Goal: Task Accomplishment & Management: Manage account settings

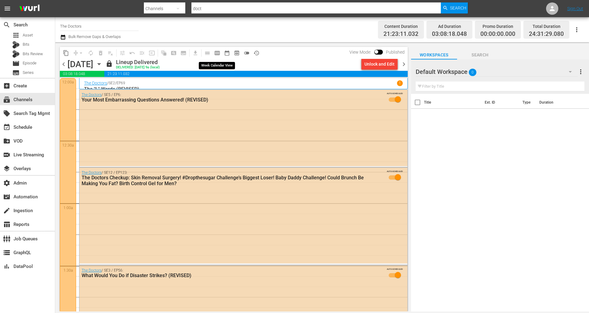
click at [220, 53] on span "calendar_view_week_outlined" at bounding box center [217, 53] width 6 height 6
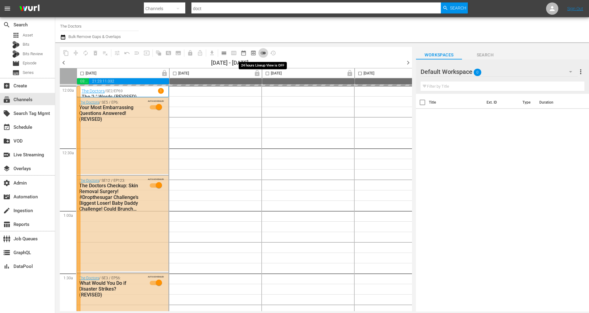
click at [263, 52] on span "toggle_off" at bounding box center [263, 53] width 6 height 6
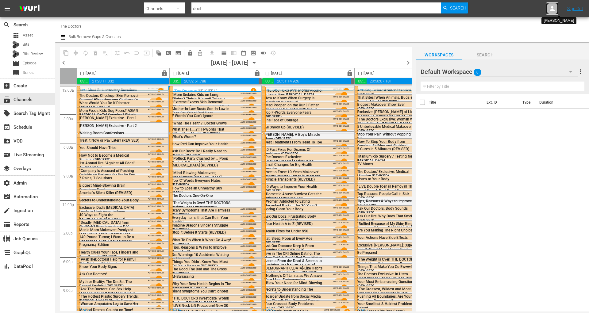
click at [549, 10] on icon at bounding box center [551, 8] width 5 height 5
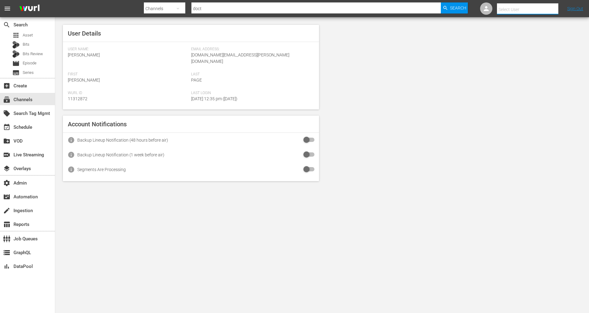
click at [512, 9] on input "text" at bounding box center [536, 9] width 78 height 15
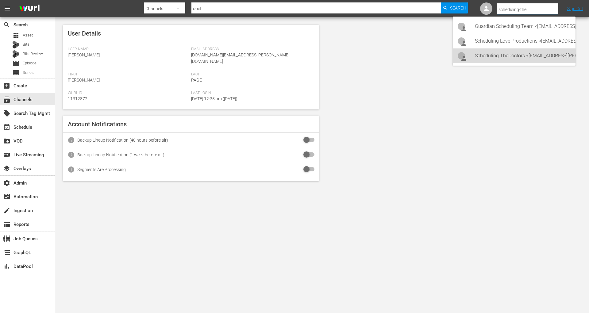
click at [519, 55] on div "Scheduling TheDoctors <Scheduling-TheDoctors@wurl.com>" at bounding box center [523, 55] width 96 height 15
type input "Scheduling TheDoctors (11314647)"
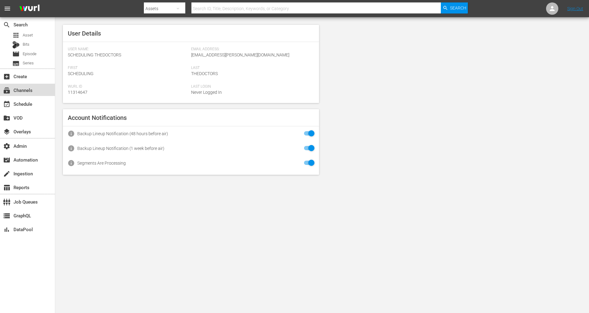
click at [36, 87] on div "subscriptions Channels" at bounding box center [27, 90] width 55 height 12
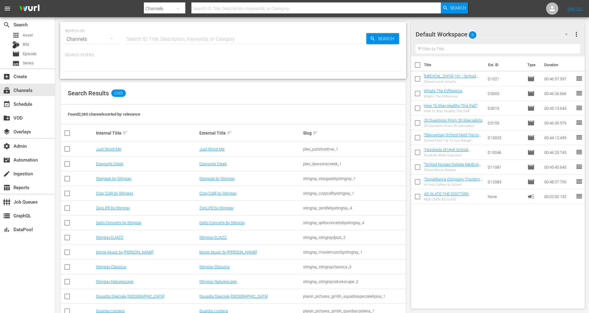
click at [166, 37] on input "text" at bounding box center [245, 39] width 241 height 15
type input "doctors"
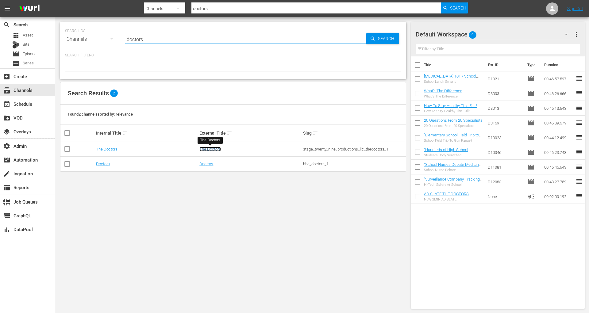
click at [212, 150] on link "The Doctors" at bounding box center [209, 149] width 21 height 5
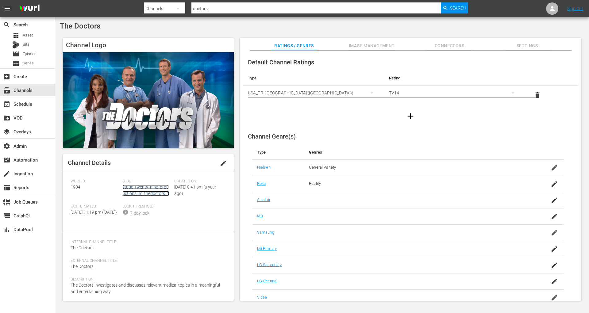
click at [149, 189] on link "stage_twenty_nine_productions_llc_thedoctors_1" at bounding box center [145, 190] width 47 height 11
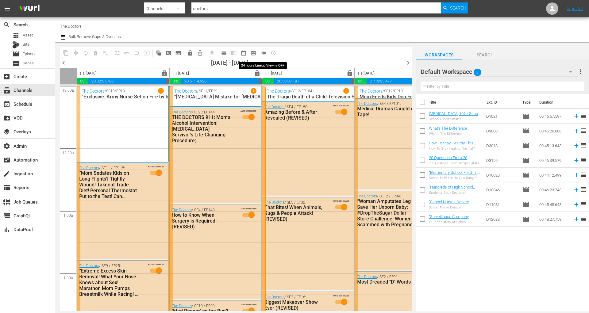
click at [262, 52] on span "toggle_off" at bounding box center [263, 53] width 6 height 6
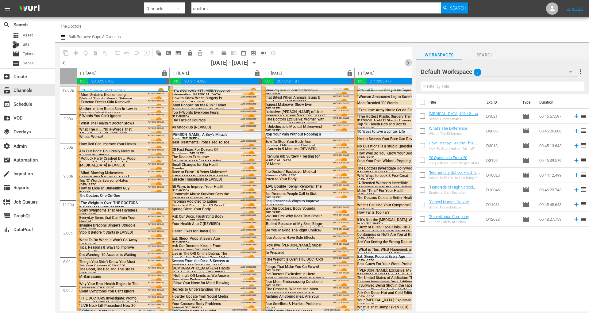
click at [409, 62] on span "chevron_right" at bounding box center [408, 63] width 8 height 8
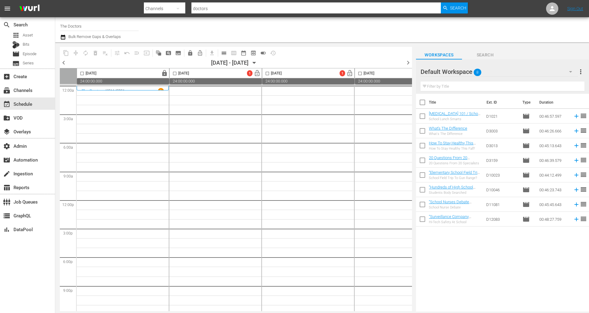
click at [258, 61] on icon "button" at bounding box center [254, 62] width 7 height 7
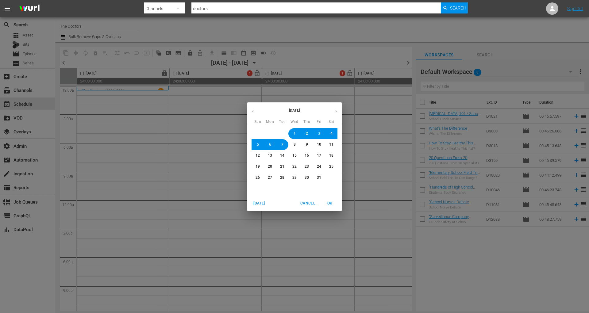
click at [254, 111] on icon "button" at bounding box center [253, 111] width 5 height 5
click at [271, 177] on span "29" at bounding box center [270, 177] width 4 height 5
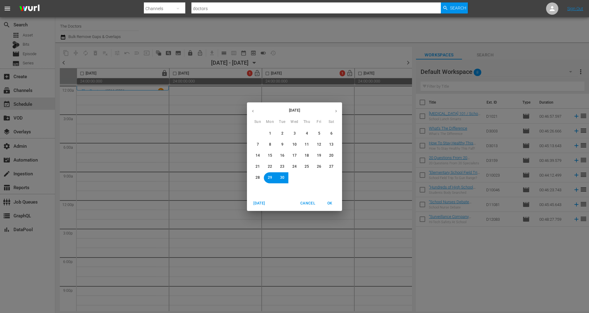
click at [330, 203] on span "OK" at bounding box center [329, 203] width 15 height 6
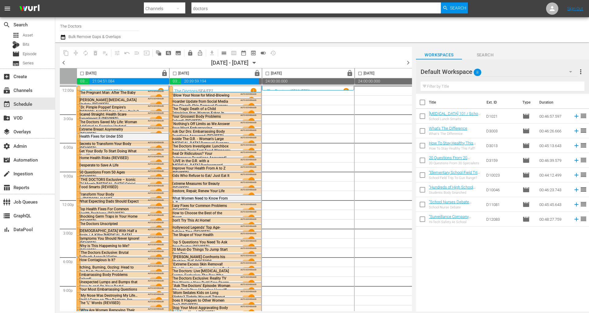
click at [487, 73] on div "Default Workspace 8" at bounding box center [498, 71] width 157 height 17
click at [497, 65] on div "summer episodes (7) Mothers Day Episodes (8) Default Workspace (8)" at bounding box center [294, 156] width 589 height 313
click at [169, 126] on div at bounding box center [171, 110] width 4 height 48
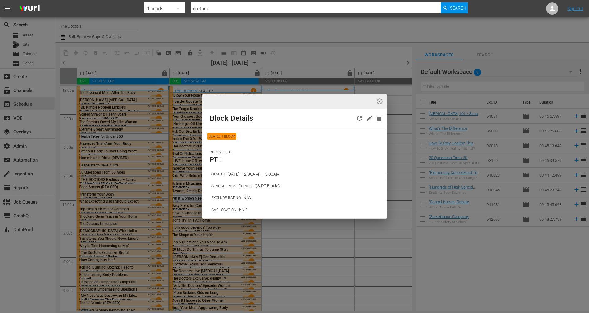
click at [380, 102] on span "highlight_off_icon" at bounding box center [379, 101] width 7 height 7
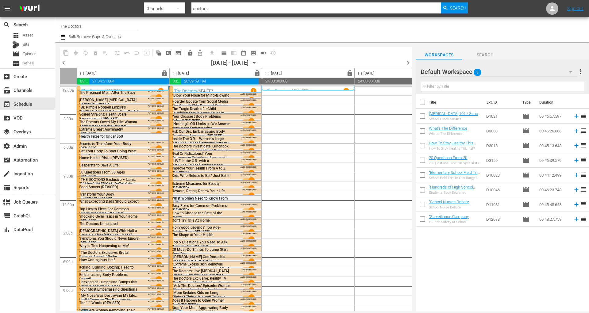
click at [78, 131] on div at bounding box center [79, 110] width 4 height 48
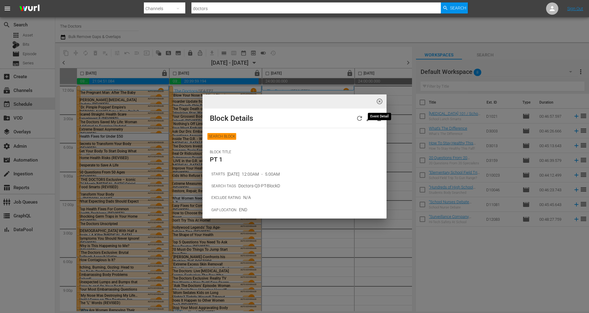
click at [378, 103] on span "highlight_off_icon" at bounding box center [379, 101] width 7 height 7
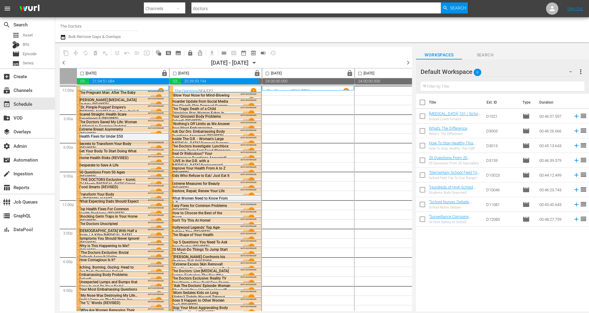
click at [78, 284] on div at bounding box center [79, 286] width 4 height 57
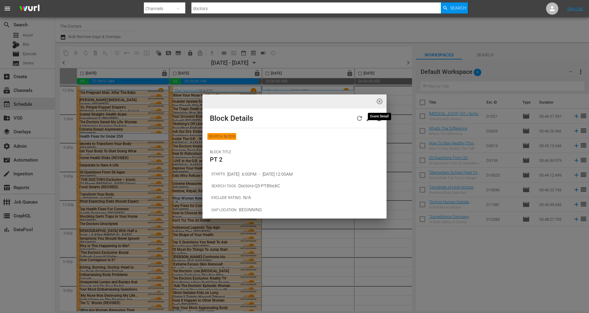
click at [379, 101] on span "highlight_off_icon" at bounding box center [379, 101] width 7 height 7
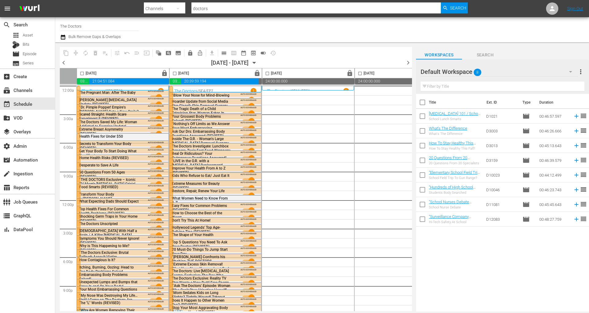
click at [171, 195] on div at bounding box center [171, 195] width 4 height 124
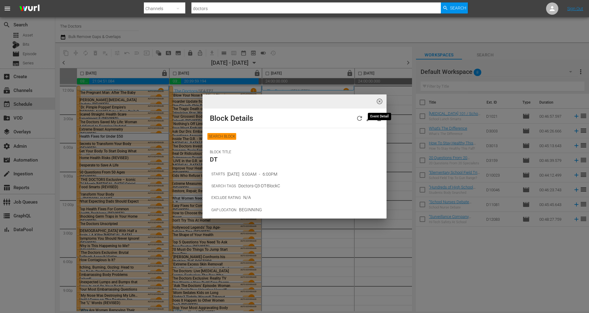
click at [381, 101] on span "highlight_off_icon" at bounding box center [379, 101] width 7 height 7
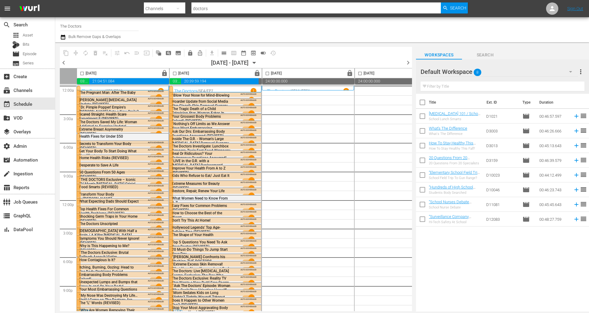
click at [77, 179] on div at bounding box center [79, 195] width 4 height 124
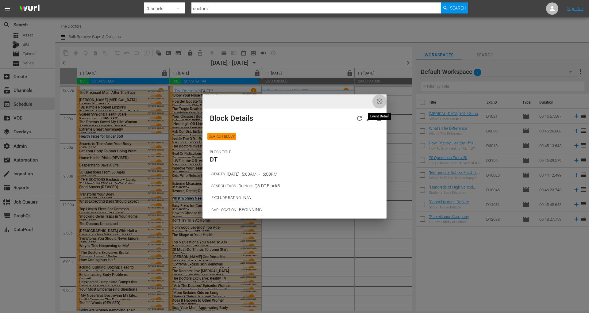
click at [381, 101] on span "highlight_off_icon" at bounding box center [379, 101] width 7 height 7
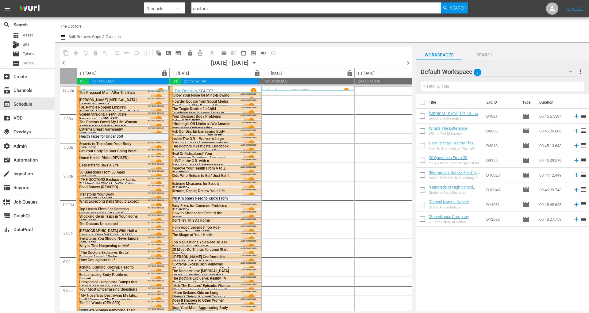
click at [211, 124] on span "“Nothing’s Off Limits as We Answer Your Most Embarrassing Questions!”" at bounding box center [201, 128] width 58 height 13
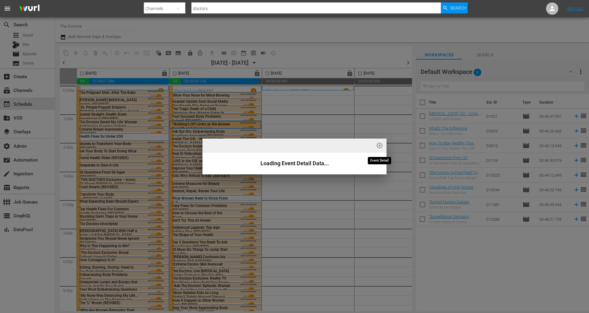
click at [379, 145] on span "highlight_off_icon" at bounding box center [379, 145] width 7 height 7
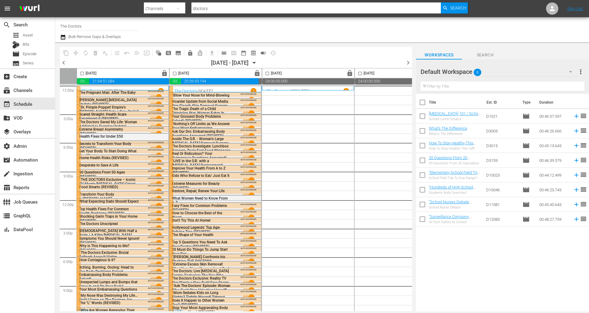
click at [192, 189] on span "Restore, Repair, Renew Your Life" at bounding box center [198, 191] width 53 height 4
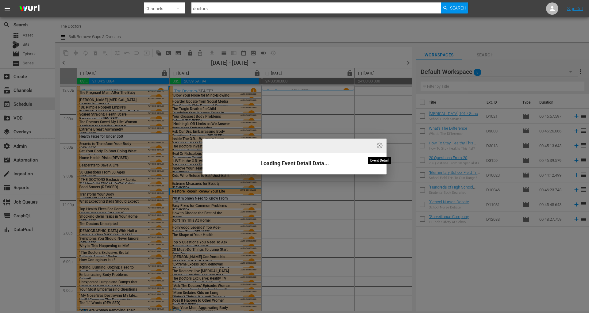
click at [381, 145] on span "highlight_off_icon" at bounding box center [379, 145] width 7 height 7
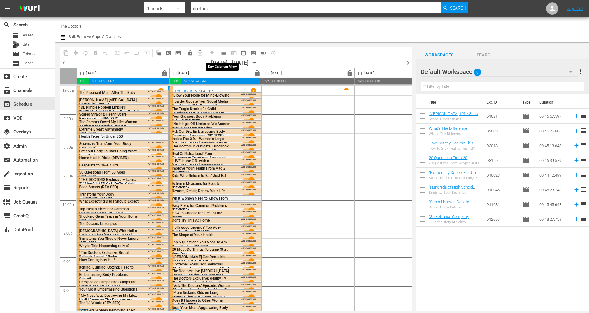
click at [224, 50] on span "calendar_view_day_outlined" at bounding box center [224, 53] width 6 height 6
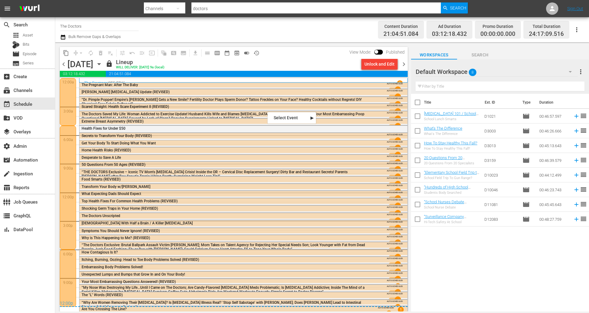
click at [267, 114] on nav "Select Event Woman Addicted to Exercise Update" at bounding box center [291, 118] width 49 height 12
click at [241, 116] on span "The Doctors Saved My Life: Woman Addicted to Exercise Update! Husband Kills Wif…" at bounding box center [223, 116] width 283 height 9
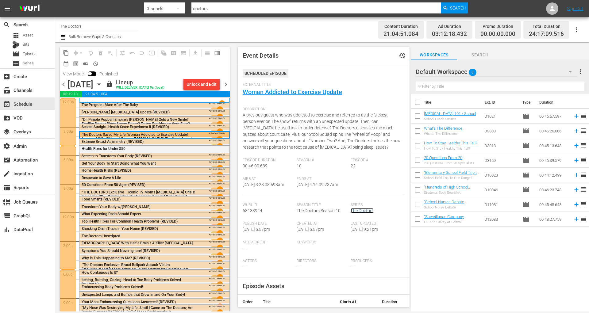
click at [361, 211] on link "The Doctors" at bounding box center [361, 210] width 23 height 5
click at [225, 82] on span "chevron_right" at bounding box center [226, 85] width 8 height 8
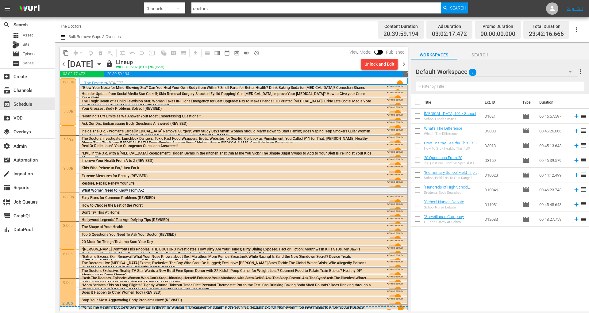
click at [404, 64] on span "chevron_right" at bounding box center [404, 64] width 8 height 8
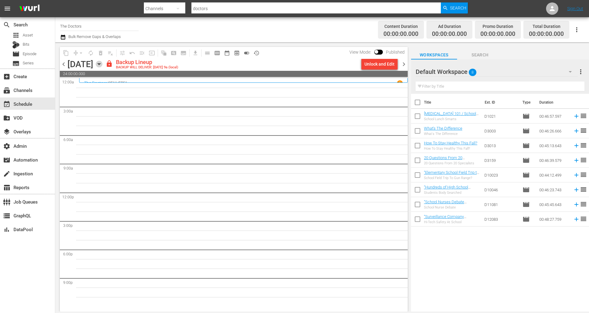
click at [102, 64] on icon "button" at bounding box center [99, 64] width 7 height 7
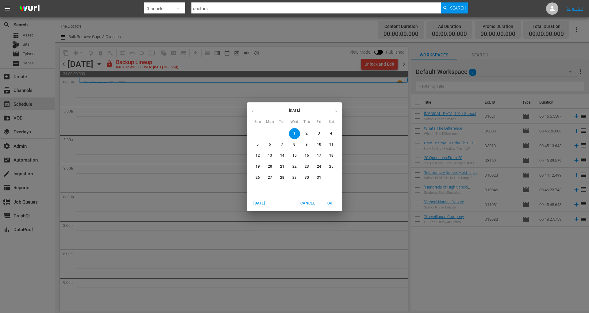
click at [254, 112] on icon "button" at bounding box center [253, 111] width 5 height 5
click at [50, 105] on div "August 2025 Sun Mon Tue Wed Thu Fri Sat 27 28 29 30 31 1 2 3 4 5 6 7 8 9 10 11 …" at bounding box center [294, 156] width 589 height 313
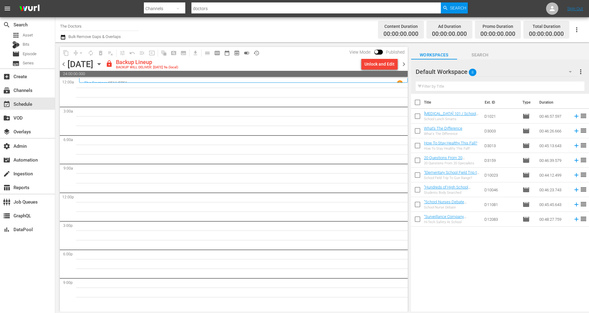
click at [102, 65] on icon "button" at bounding box center [99, 64] width 7 height 7
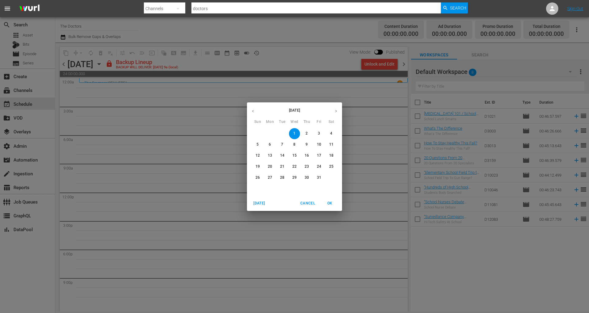
click at [257, 110] on button "button" at bounding box center [253, 111] width 12 height 12
click at [293, 146] on span "6" at bounding box center [294, 144] width 11 height 5
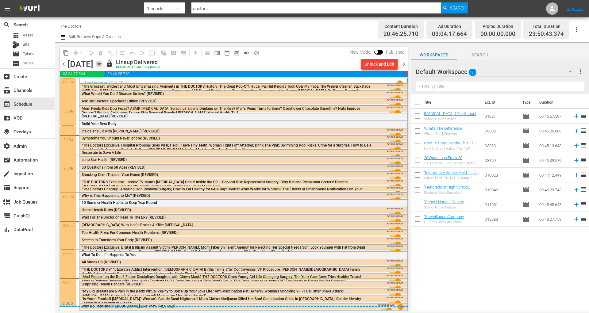
click at [102, 63] on icon "button" at bounding box center [99, 64] width 7 height 7
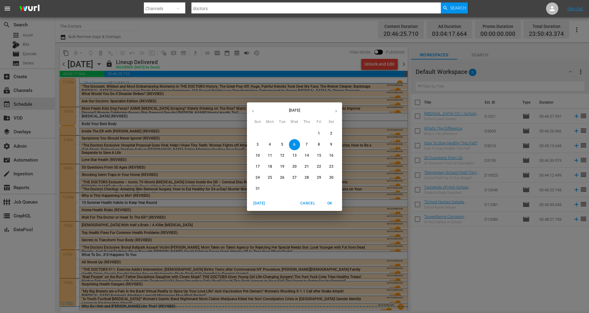
click at [272, 38] on div "August 2025 Sun Mon Tue Wed Thu Fri Sat 27 28 29 30 31 1 2 3 4 5 6 7 8 9 10 11 …" at bounding box center [294, 156] width 589 height 313
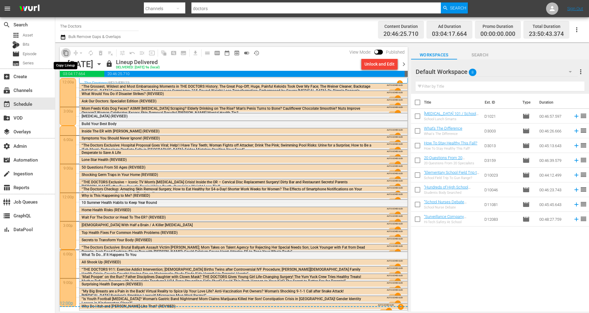
click at [65, 55] on span "content_copy" at bounding box center [66, 53] width 6 height 6
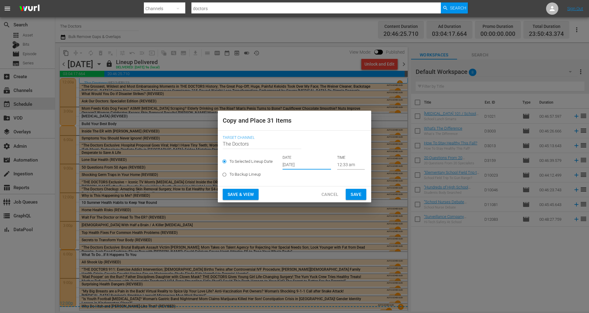
click at [307, 166] on input "Sep 26th 2025" at bounding box center [306, 164] width 48 height 9
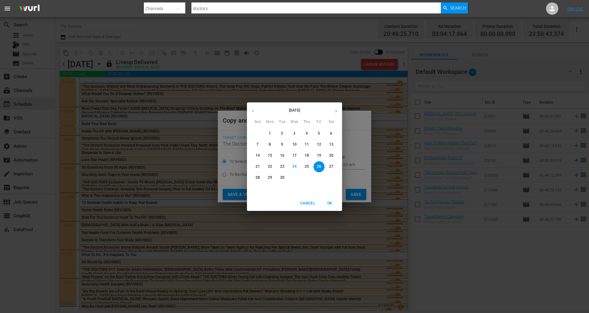
click at [335, 111] on icon "button" at bounding box center [336, 111] width 5 height 5
click at [294, 131] on p "1" at bounding box center [294, 133] width 2 height 5
type input "Oct 1st 2025"
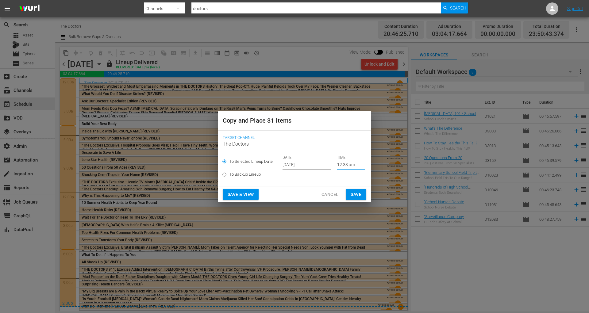
click at [339, 164] on input "12:33 am" at bounding box center [351, 164] width 28 height 9
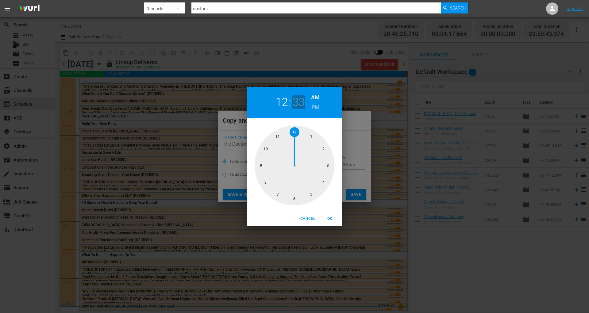
click at [300, 103] on h2 "33" at bounding box center [298, 102] width 13 height 14
click at [333, 217] on span "OK" at bounding box center [329, 219] width 15 height 6
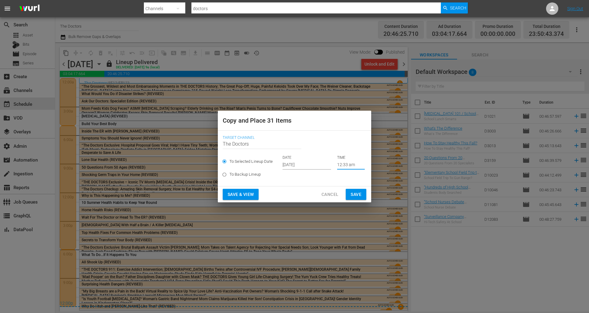
click at [357, 192] on span "Save" at bounding box center [355, 195] width 11 height 8
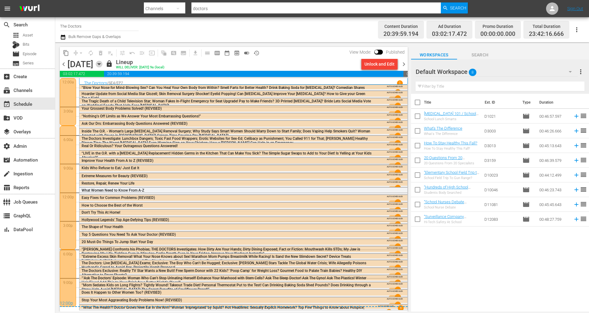
click at [102, 66] on icon "button" at bounding box center [99, 64] width 7 height 7
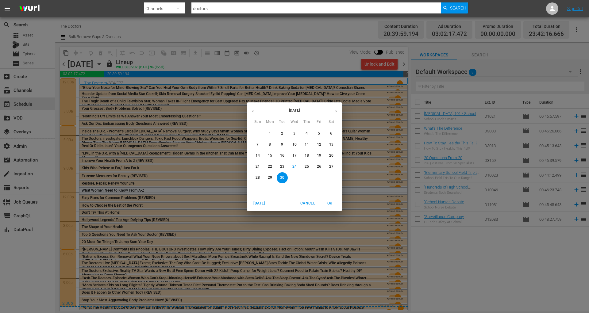
click at [256, 110] on button "button" at bounding box center [253, 111] width 12 height 12
click at [295, 145] on p "6" at bounding box center [294, 144] width 2 height 5
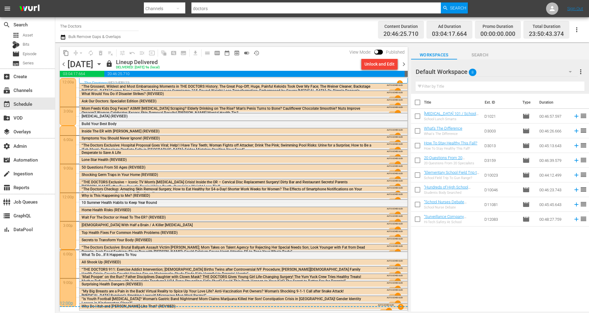
click at [404, 64] on span "chevron_right" at bounding box center [404, 64] width 8 height 8
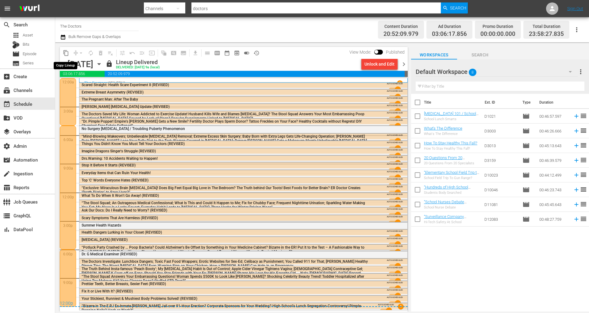
click at [67, 52] on span "content_copy" at bounding box center [66, 53] width 6 height 6
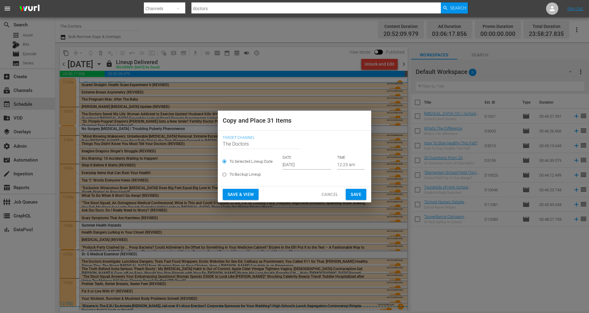
click at [295, 165] on input "Sep 26th 2025" at bounding box center [306, 164] width 48 height 9
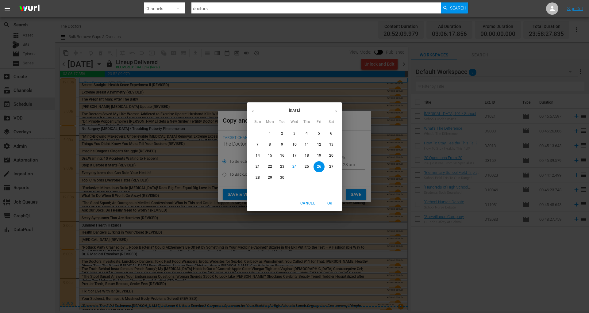
click at [334, 110] on icon "button" at bounding box center [336, 111] width 5 height 5
click at [308, 134] on span "2" at bounding box center [306, 133] width 11 height 5
type input "Oct 2nd 2025"
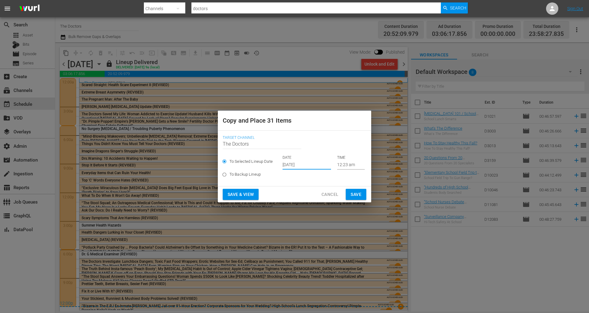
click at [349, 194] on button "Save" at bounding box center [356, 194] width 21 height 11
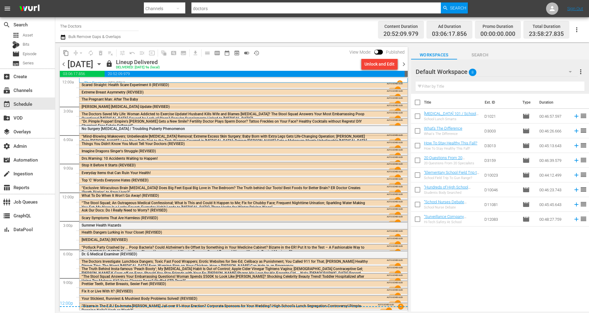
click at [403, 65] on span "chevron_right" at bounding box center [404, 64] width 8 height 8
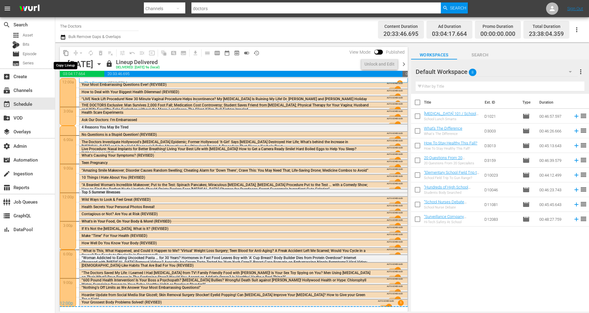
click at [68, 52] on span "content_copy" at bounding box center [66, 53] width 6 height 6
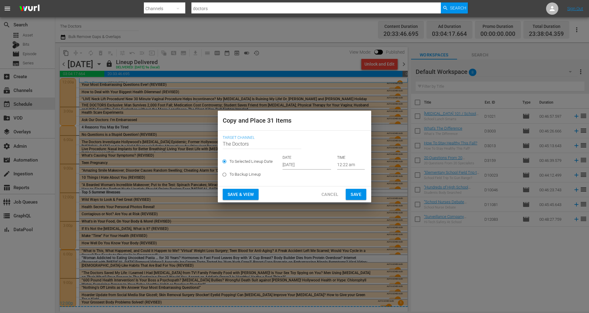
click at [287, 162] on input "Sep 26th 2025" at bounding box center [306, 164] width 48 height 9
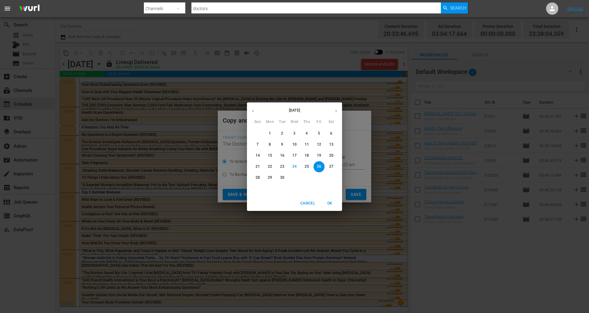
click at [335, 110] on icon "button" at bounding box center [336, 111] width 5 height 5
click at [318, 133] on p "3" at bounding box center [319, 133] width 2 height 5
type input "Oct 3rd 2025"
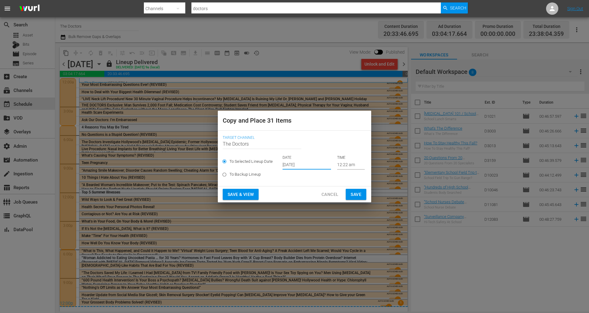
click at [356, 193] on span "Save" at bounding box center [355, 195] width 11 height 8
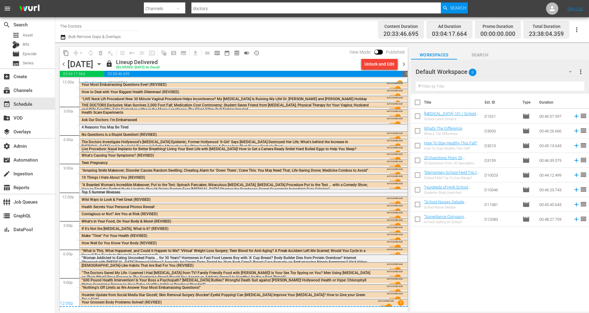
click at [405, 63] on span "chevron_right" at bounding box center [404, 64] width 8 height 8
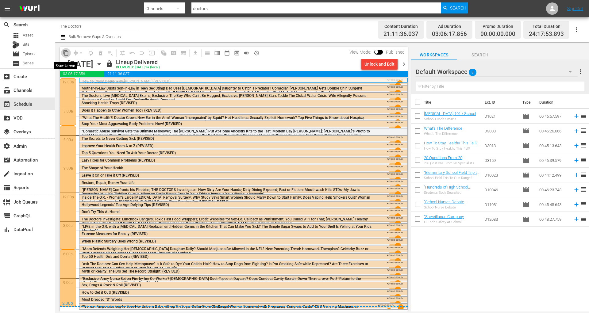
click at [65, 54] on span "content_copy" at bounding box center [66, 53] width 6 height 6
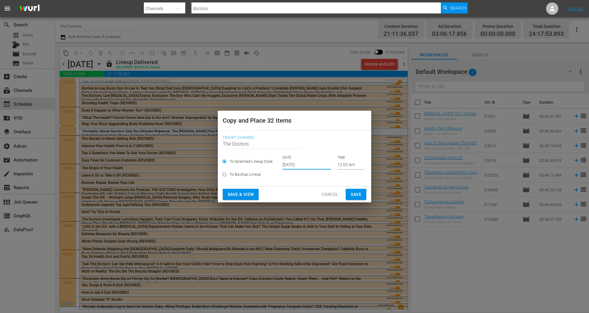
click at [290, 167] on input "Sep 26th 2025" at bounding box center [306, 164] width 48 height 9
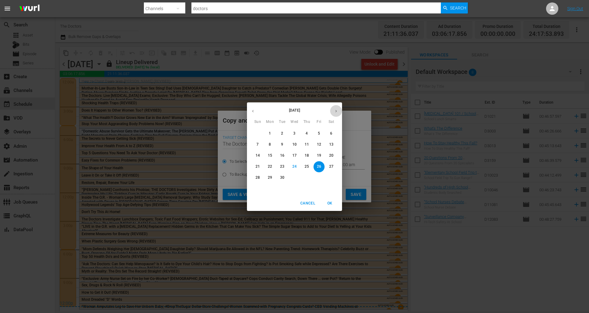
click at [334, 114] on button "button" at bounding box center [336, 111] width 12 height 12
click at [255, 115] on button "button" at bounding box center [253, 111] width 12 height 12
click at [337, 111] on icon "button" at bounding box center [336, 111] width 5 height 5
click at [328, 135] on span "4" at bounding box center [331, 133] width 11 height 5
type input "Oct 4th 2025"
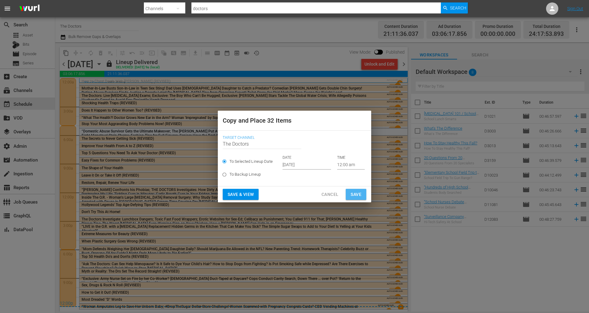
click at [353, 195] on span "Save" at bounding box center [355, 195] width 11 height 8
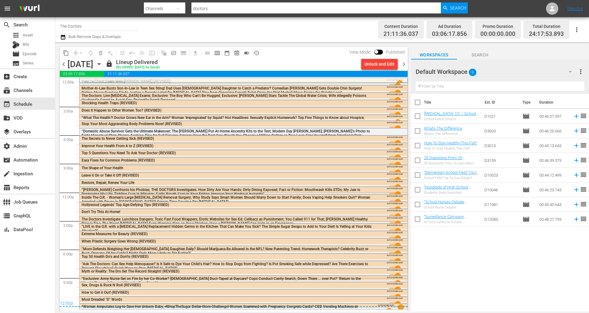
click at [404, 63] on span "chevron_right" at bounding box center [404, 64] width 8 height 8
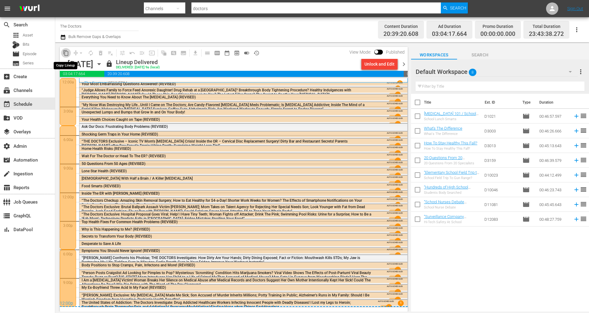
click at [67, 52] on span "content_copy" at bounding box center [66, 53] width 6 height 6
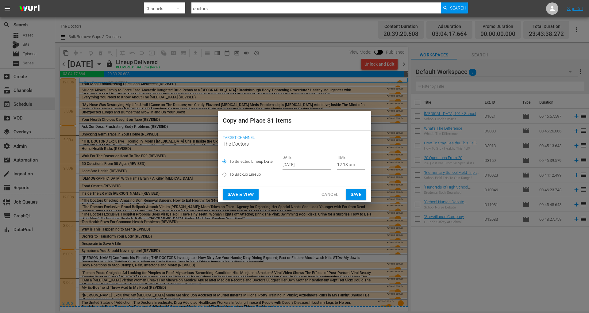
click at [294, 170] on label "To Backup Lineup" at bounding box center [290, 175] width 142 height 10
click at [229, 171] on input "To Backup Lineup" at bounding box center [224, 176] width 10 height 10
radio input "true"
click at [295, 165] on div "To Selected Lineup Date DATE Sep 26th 2025 TIME 12:18 am" at bounding box center [295, 162] width 144 height 14
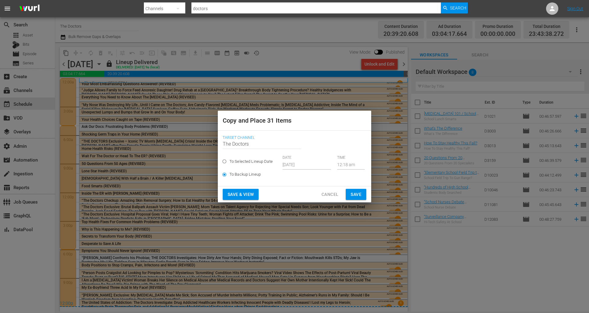
click at [265, 161] on span "To Selected Lineup Date" at bounding box center [250, 162] width 43 height 6
click at [229, 161] on input "To Selected Lineup Date" at bounding box center [224, 163] width 10 height 10
radio input "true"
click at [294, 162] on input "Sep 26th 2025" at bounding box center [306, 164] width 48 height 9
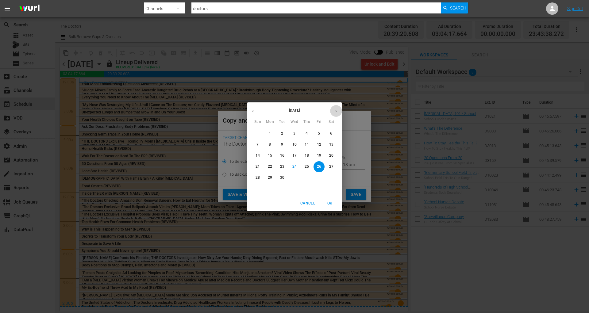
click at [337, 113] on button "button" at bounding box center [336, 111] width 12 height 12
click at [258, 144] on p "5" at bounding box center [257, 144] width 2 height 5
type input "Oct 5th 2025"
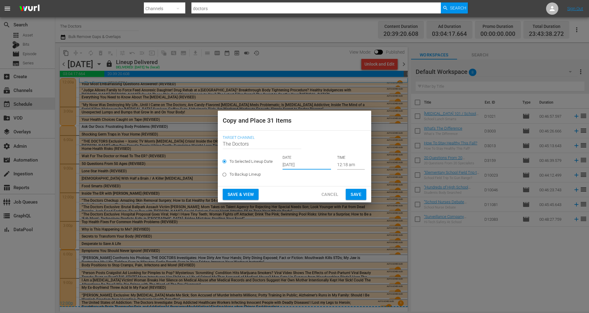
click at [350, 192] on span "Save" at bounding box center [355, 195] width 11 height 8
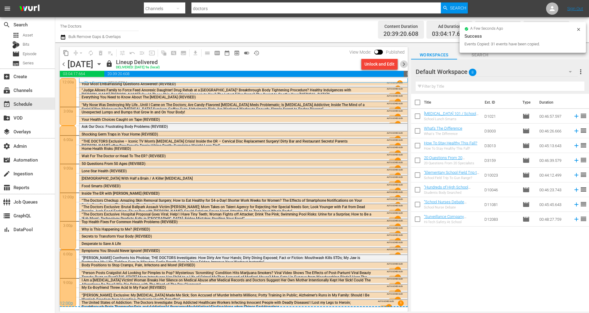
click at [403, 63] on span "chevron_right" at bounding box center [404, 64] width 8 height 8
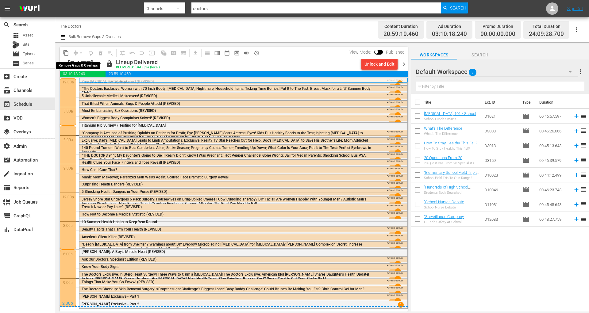
click at [71, 53] on span "compress arrow_drop_down" at bounding box center [78, 53] width 15 height 10
click at [65, 53] on span "content_copy" at bounding box center [66, 53] width 6 height 6
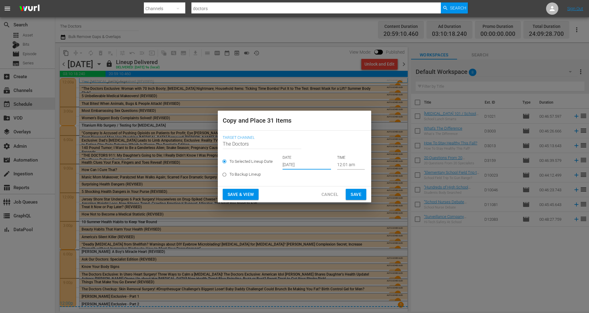
click at [313, 167] on input "Sep 26th 2025" at bounding box center [306, 164] width 48 height 9
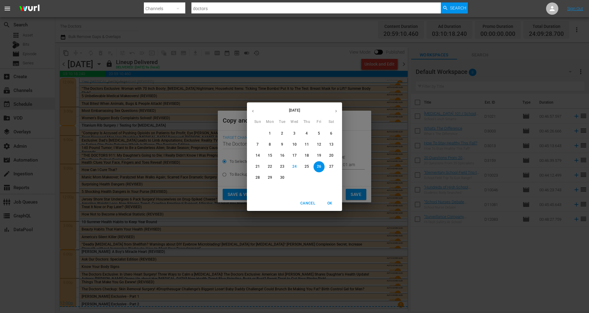
click at [334, 113] on icon "button" at bounding box center [336, 111] width 5 height 5
click at [268, 144] on span "6" at bounding box center [269, 144] width 11 height 5
type input "Oct 6th 2025"
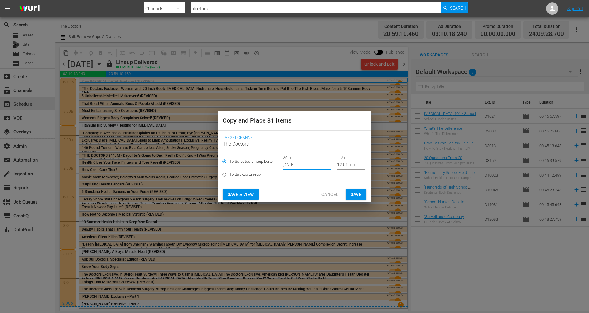
click at [351, 192] on span "Save" at bounding box center [355, 195] width 11 height 8
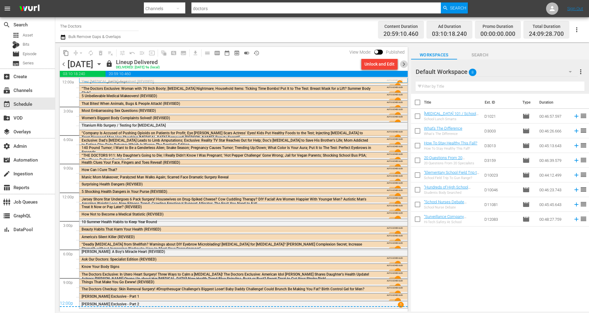
click at [403, 66] on span "chevron_right" at bounding box center [404, 64] width 8 height 8
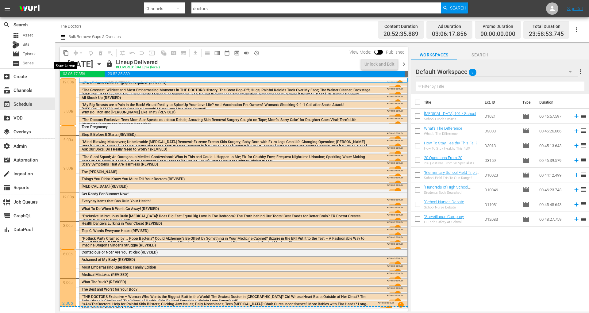
click at [67, 57] on button "content_copy" at bounding box center [66, 53] width 10 height 10
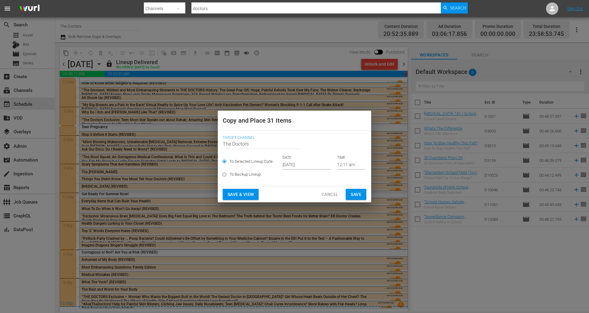
click at [282, 162] on input "Sep 26th 2025" at bounding box center [306, 164] width 48 height 9
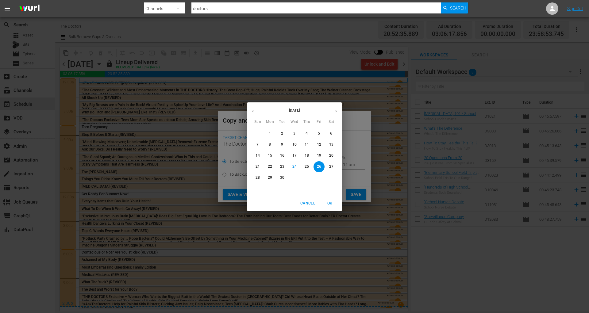
click at [332, 166] on p "27" at bounding box center [331, 166] width 4 height 5
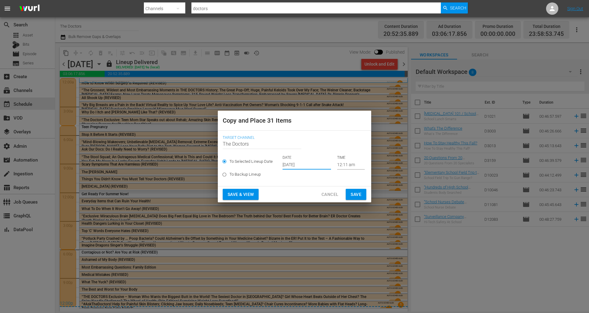
click at [308, 165] on input "Sep 27th 2025" at bounding box center [306, 164] width 48 height 9
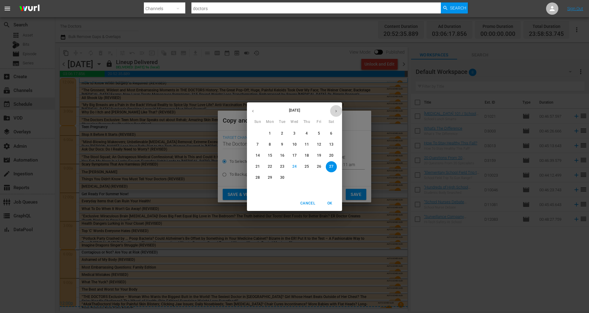
click at [334, 116] on button "button" at bounding box center [336, 111] width 12 height 12
click at [283, 146] on p "7" at bounding box center [282, 144] width 2 height 5
type input "Oct 7th 2025"
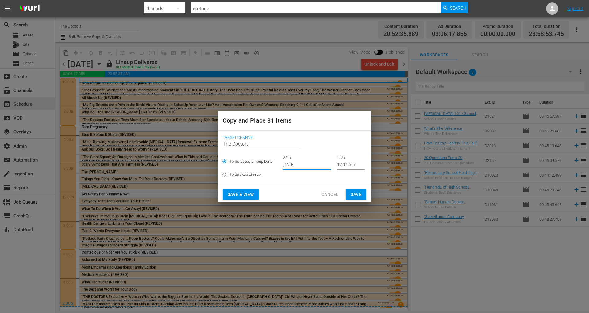
click at [358, 195] on span "Save" at bounding box center [355, 195] width 11 height 8
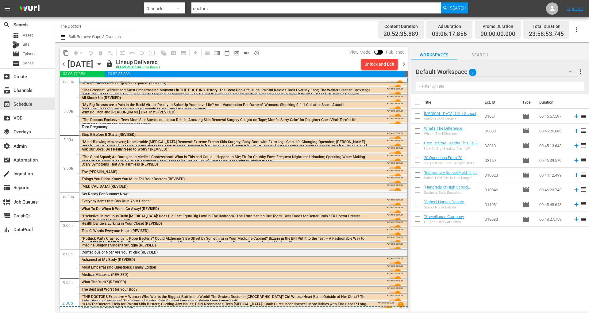
click at [404, 62] on span "chevron_right" at bounding box center [404, 64] width 8 height 8
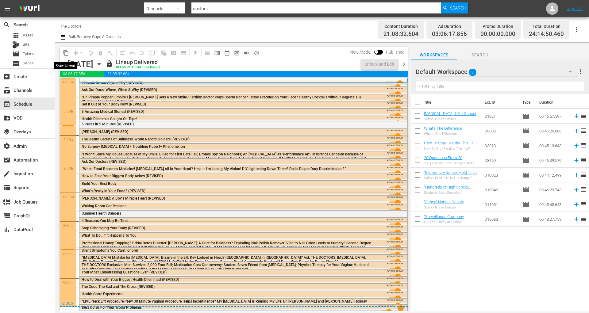
click at [67, 52] on span "content_copy" at bounding box center [66, 53] width 6 height 6
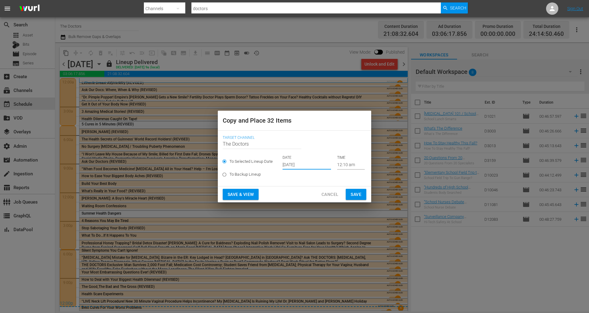
click at [302, 168] on input "Sep 26th 2025" at bounding box center [306, 164] width 48 height 9
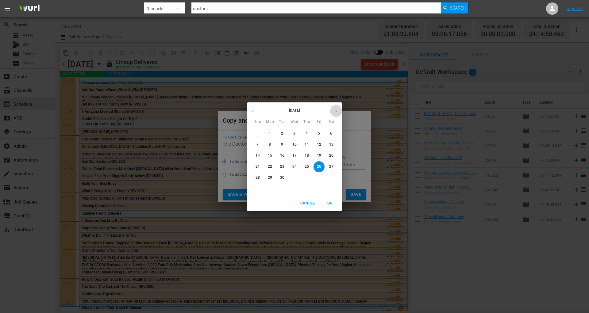
click at [336, 113] on button "button" at bounding box center [336, 111] width 12 height 12
click at [293, 145] on span "8" at bounding box center [294, 144] width 11 height 5
type input "Oct 8th 2025"
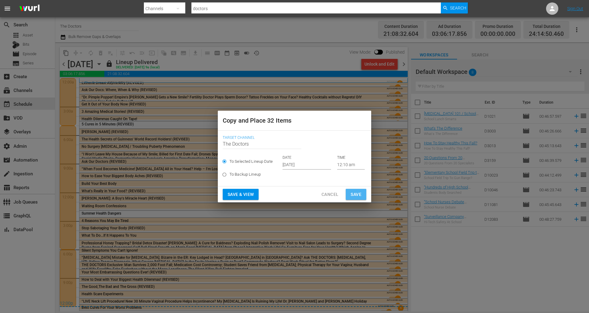
click at [356, 194] on span "Save" at bounding box center [355, 195] width 11 height 8
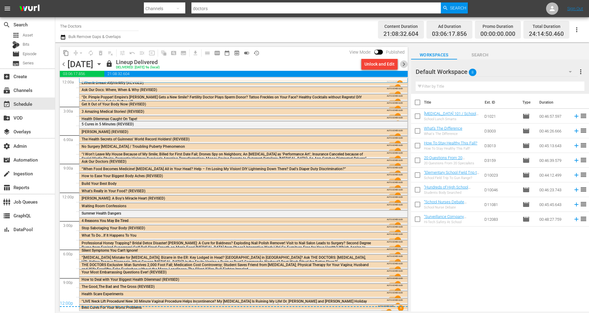
click at [405, 65] on span "chevron_right" at bounding box center [404, 64] width 8 height 8
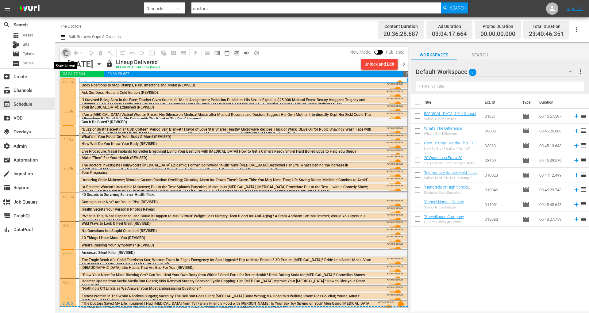
click at [67, 52] on span "content_copy" at bounding box center [66, 53] width 6 height 6
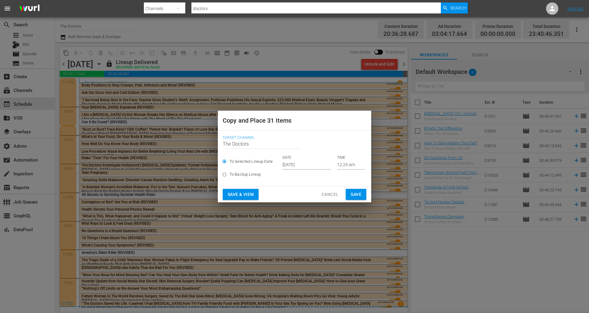
click at [312, 165] on input "Sep 26th 2025" at bounding box center [306, 164] width 48 height 9
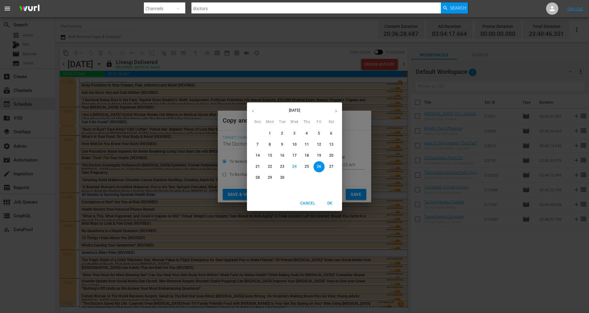
click at [334, 110] on icon "button" at bounding box center [336, 111] width 5 height 5
click at [303, 144] on span "9" at bounding box center [306, 144] width 11 height 5
type input "Oct 9th 2025"
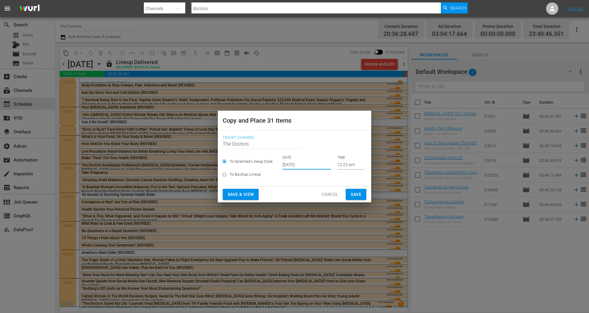
click at [359, 194] on span "Save" at bounding box center [355, 195] width 11 height 8
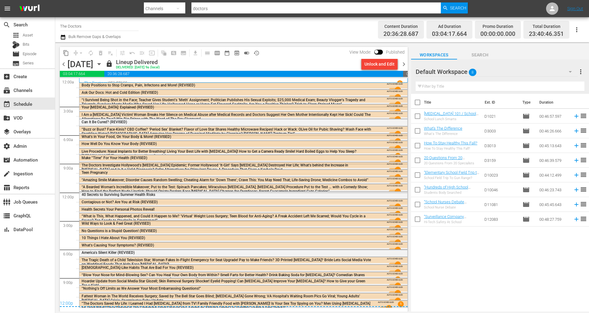
click at [404, 66] on span "chevron_right" at bounding box center [404, 64] width 8 height 8
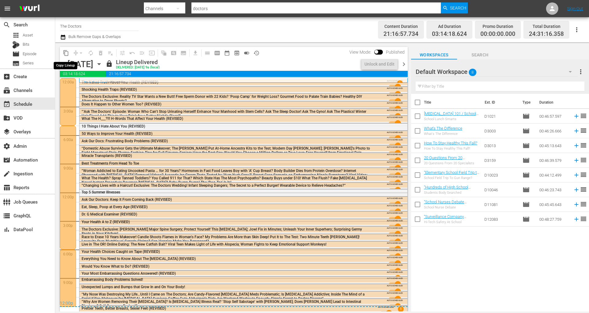
click at [66, 55] on span "content_copy" at bounding box center [66, 53] width 6 height 6
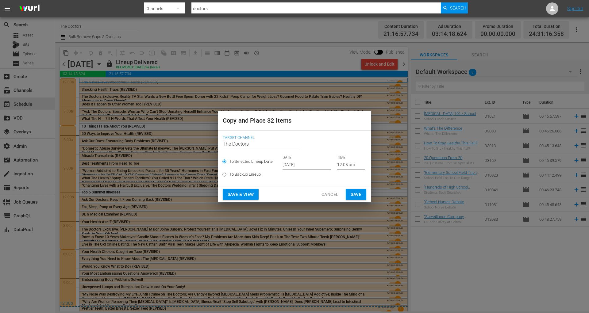
click at [287, 163] on input "Sep 26th 2025" at bounding box center [306, 164] width 48 height 9
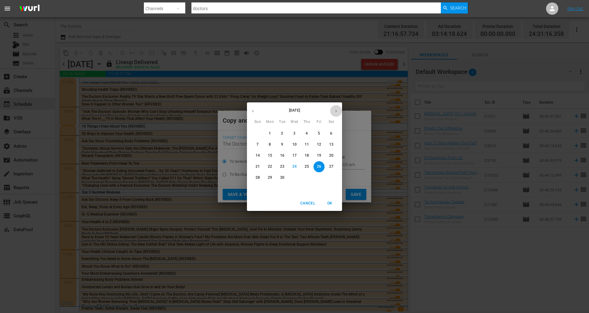
click at [337, 113] on button "button" at bounding box center [336, 111] width 12 height 12
click at [321, 144] on span "10" at bounding box center [318, 144] width 11 height 5
type input "Oct 10th 2025"
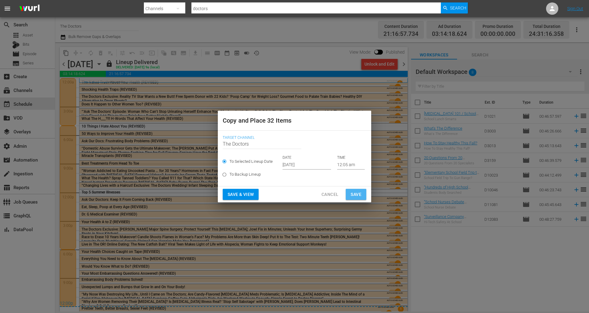
click at [357, 193] on span "Save" at bounding box center [355, 195] width 11 height 8
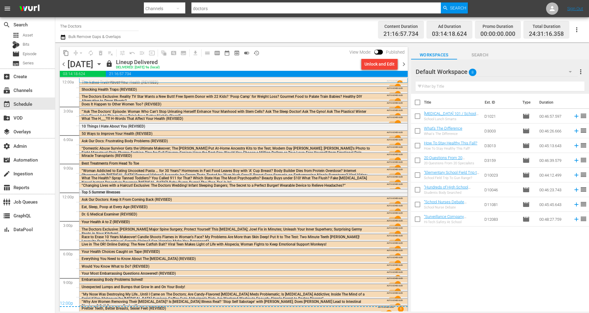
click at [406, 65] on span "chevron_right" at bounding box center [404, 64] width 8 height 8
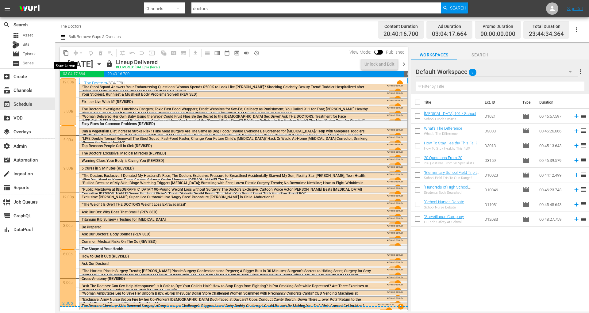
click at [67, 52] on span "content_copy" at bounding box center [66, 53] width 6 height 6
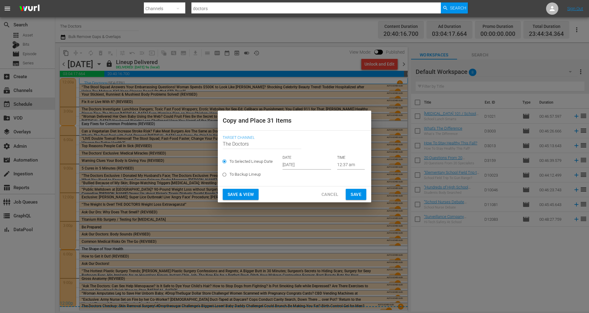
click at [304, 163] on input "Sep 26th 2025" at bounding box center [306, 164] width 48 height 9
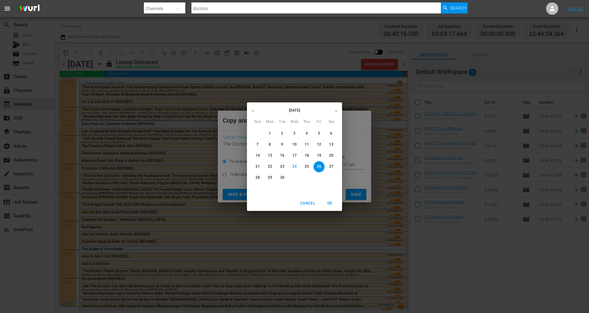
click at [337, 108] on button "button" at bounding box center [336, 111] width 12 height 12
click at [332, 144] on p "11" at bounding box center [331, 144] width 4 height 5
type input "Oct 11th 2025"
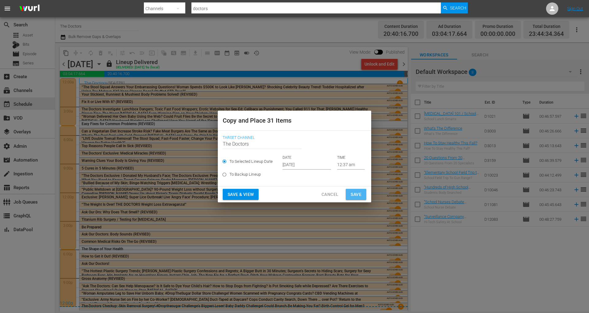
click at [354, 189] on button "Save" at bounding box center [356, 194] width 21 height 11
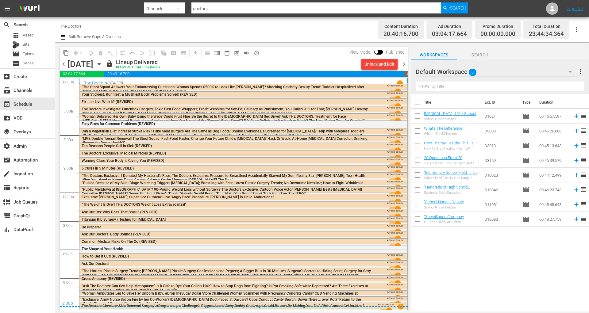
click at [406, 65] on span "chevron_right" at bounding box center [404, 64] width 8 height 8
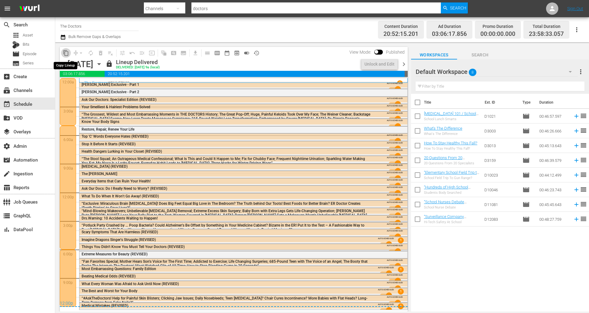
click at [66, 54] on span "content_copy" at bounding box center [66, 53] width 6 height 6
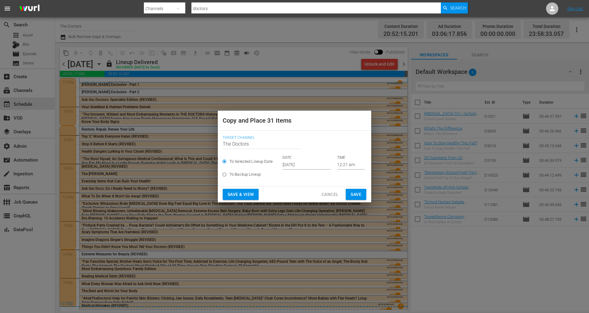
click at [306, 164] on input "Sep 26th 2025" at bounding box center [306, 164] width 48 height 9
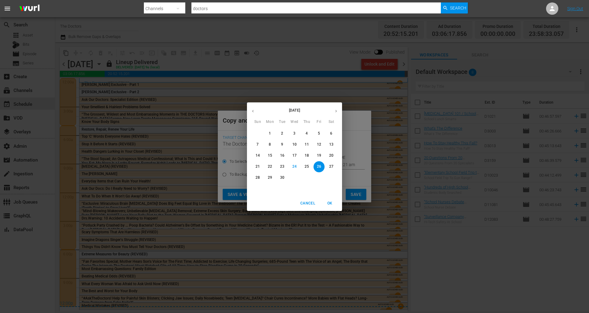
click at [330, 168] on p "27" at bounding box center [331, 166] width 4 height 5
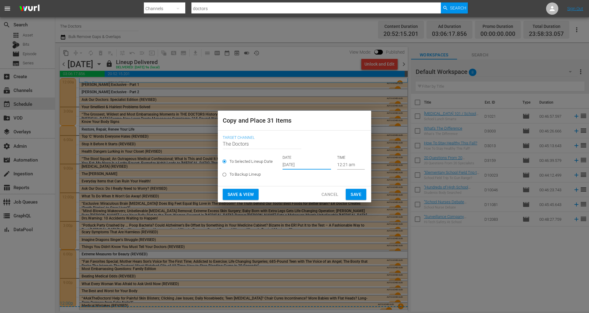
click at [309, 163] on input "Sep 27th 2025" at bounding box center [306, 164] width 48 height 9
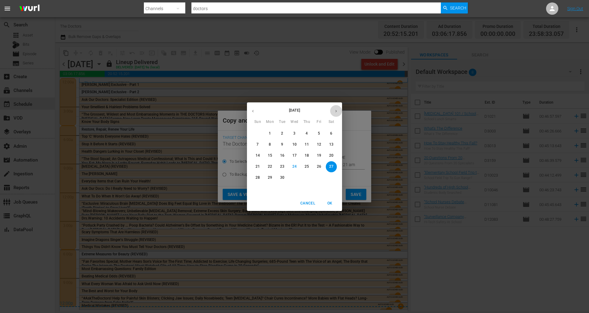
click at [337, 112] on icon "button" at bounding box center [336, 111] width 5 height 5
click at [258, 153] on p "12" at bounding box center [257, 155] width 4 height 5
type input "Oct 12th 2025"
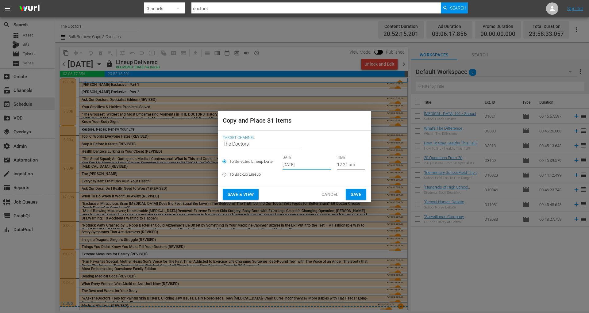
click at [355, 194] on span "Save" at bounding box center [355, 195] width 11 height 8
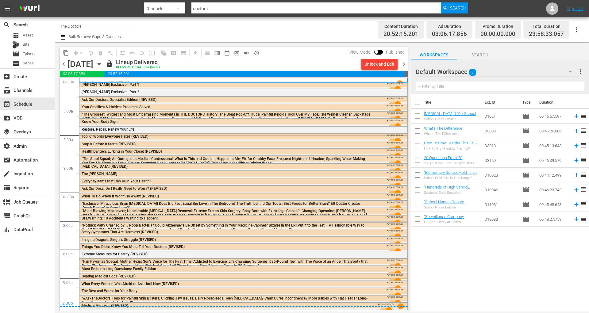
click at [100, 64] on icon "button" at bounding box center [99, 64] width 3 height 2
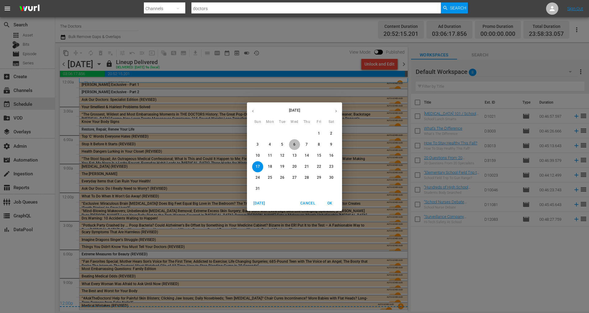
click at [296, 144] on span "6" at bounding box center [294, 144] width 11 height 5
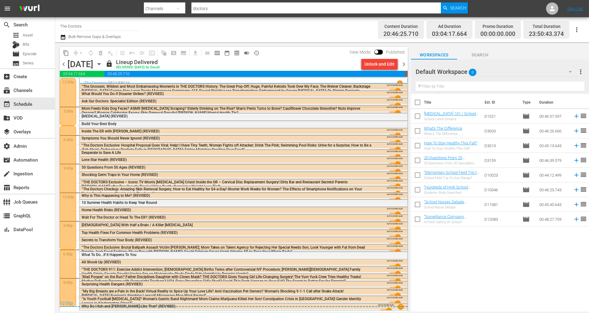
click at [222, 87] on span "“The Grossest, Wildest and Most Embarrassing Moments in THE DOCTORS History; Th…" at bounding box center [226, 90] width 289 height 13
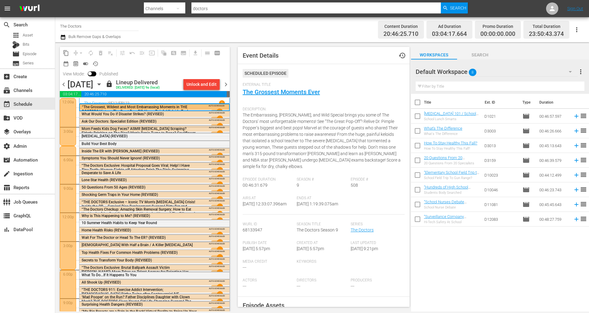
click at [68, 276] on div at bounding box center [68, 298] width 16 height 57
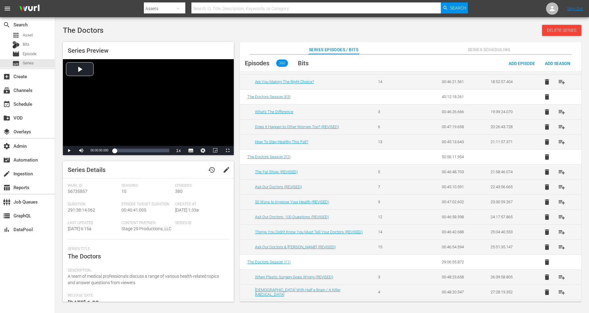
scroll to position [532, 0]
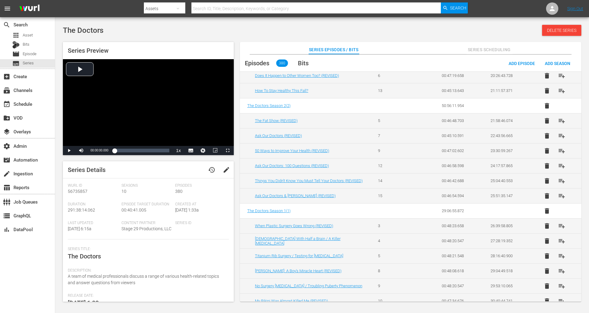
click at [307, 64] on span "Bits" at bounding box center [303, 62] width 11 height 7
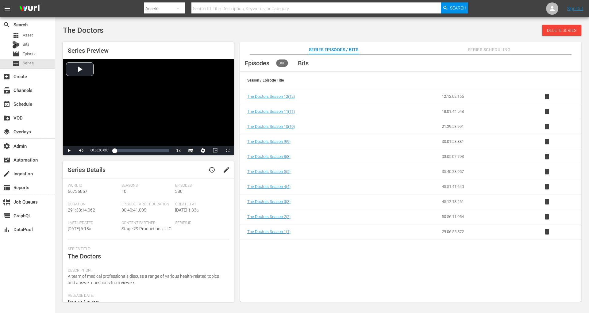
click at [307, 64] on span "Bits" at bounding box center [303, 62] width 11 height 7
click at [280, 97] on span "The Doctors Season 12 ( 12 )" at bounding box center [271, 96] width 48 height 5
click at [304, 67] on div "Bits" at bounding box center [303, 63] width 21 height 17
click at [304, 63] on span "Bits" at bounding box center [303, 62] width 11 height 7
click at [265, 65] on span "Episodes" at bounding box center [257, 62] width 25 height 7
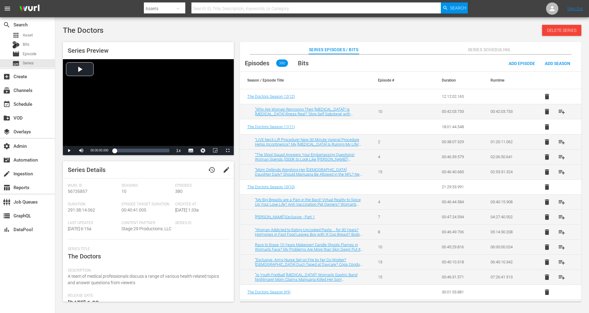
click at [305, 66] on span "Bits" at bounding box center [303, 62] width 11 height 7
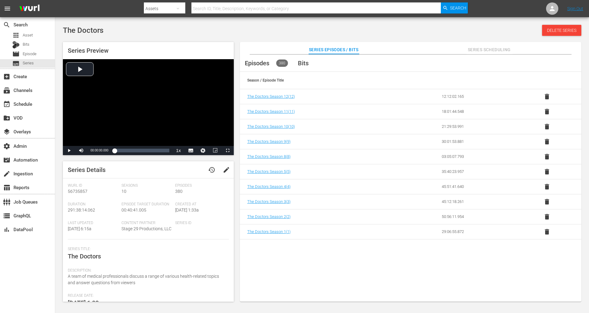
click at [305, 66] on span "Bits" at bounding box center [303, 62] width 11 height 7
click at [269, 62] on span "Episodes" at bounding box center [257, 62] width 25 height 7
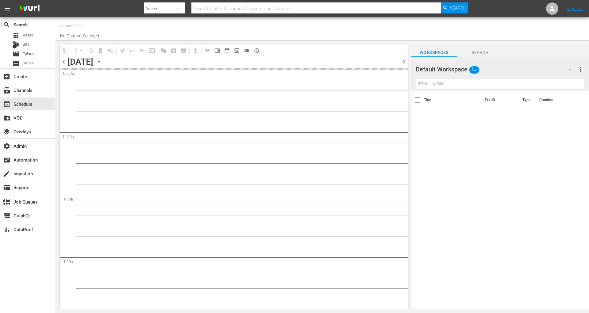
type input "The Doctors (1904)"
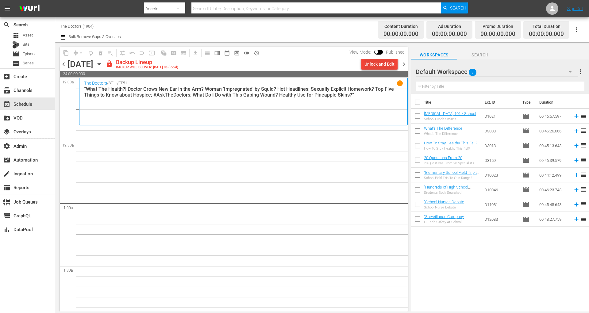
click at [367, 63] on div "Unlock and Edit" at bounding box center [379, 64] width 30 height 11
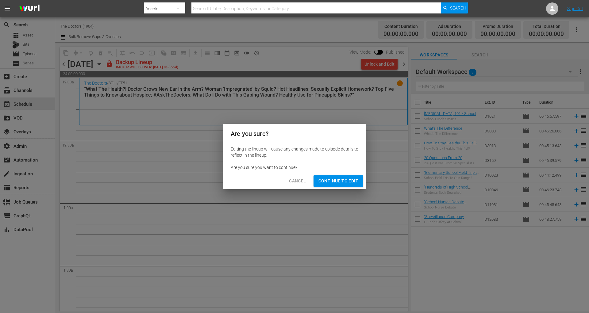
click at [328, 186] on div "Cancel Continue to Edit" at bounding box center [294, 181] width 142 height 16
click at [328, 178] on span "Continue to Edit" at bounding box center [338, 181] width 40 height 8
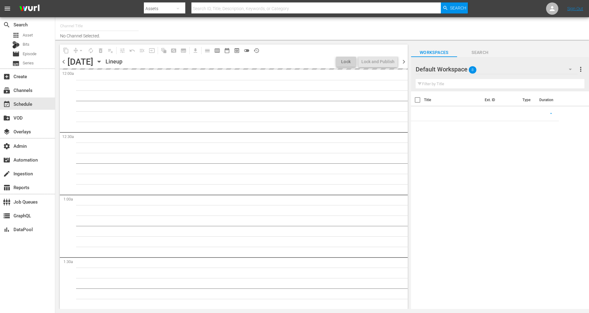
type input "The Doctors (1904)"
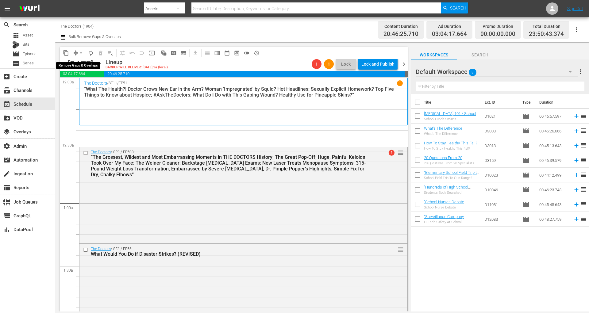
click at [79, 52] on span "arrow_drop_down" at bounding box center [81, 53] width 6 height 6
click at [83, 85] on li "Align to End of Previous Day" at bounding box center [81, 85] width 64 height 10
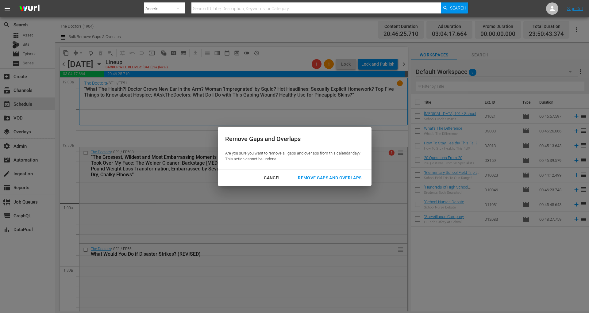
click at [274, 176] on div "Cancel" at bounding box center [272, 178] width 27 height 8
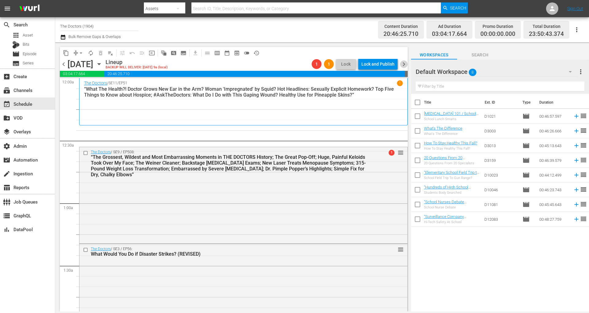
click at [407, 63] on span "chevron_right" at bounding box center [404, 64] width 8 height 8
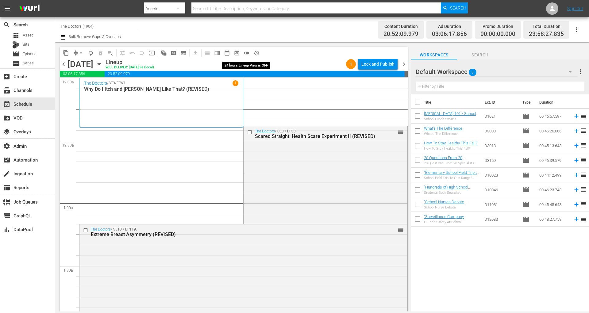
click at [244, 53] on span "toggle_off" at bounding box center [246, 53] width 6 height 6
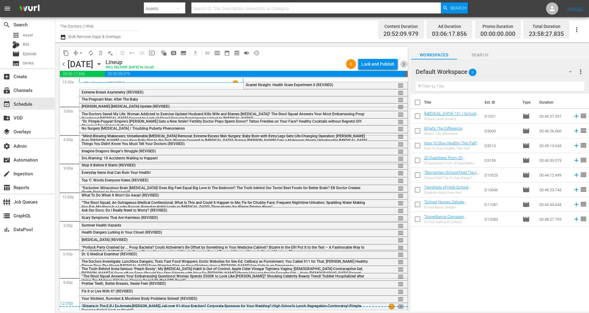
click at [404, 66] on span "chevron_right" at bounding box center [404, 64] width 8 height 8
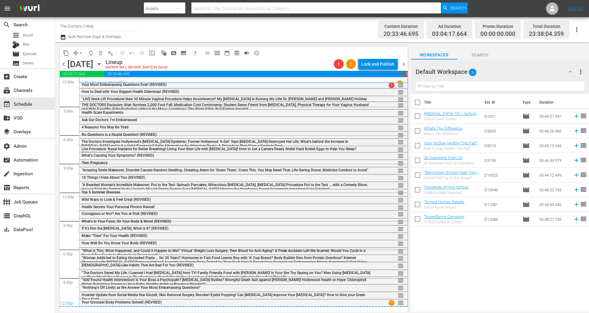
click at [406, 65] on span "chevron_right" at bounding box center [404, 64] width 8 height 8
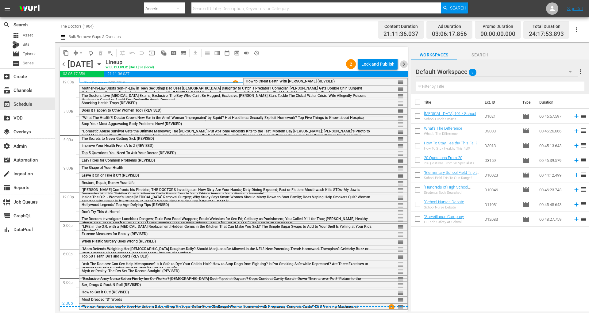
click at [404, 64] on span "chevron_right" at bounding box center [404, 64] width 8 height 8
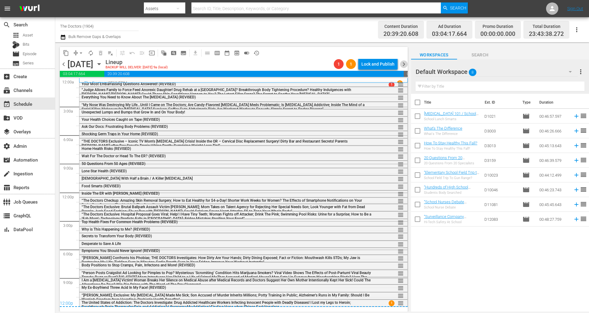
click at [403, 65] on span "chevron_right" at bounding box center [404, 64] width 8 height 8
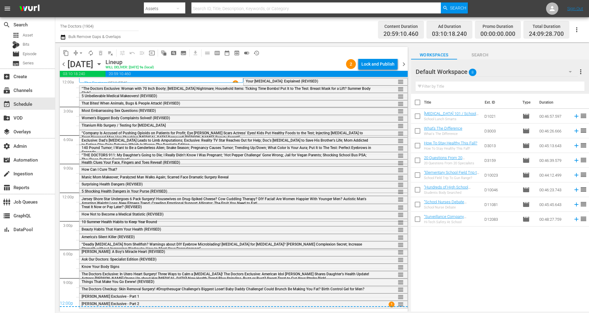
click at [404, 62] on span "chevron_right" at bounding box center [404, 64] width 8 height 8
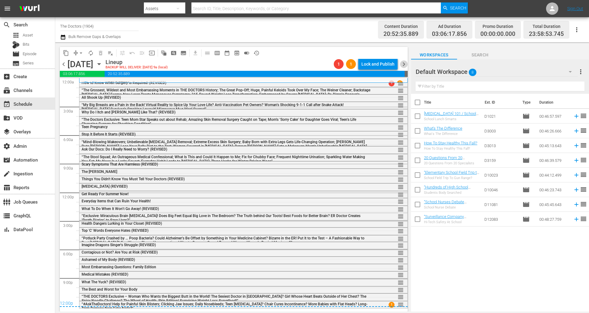
click at [405, 63] on span "chevron_right" at bounding box center [404, 64] width 8 height 8
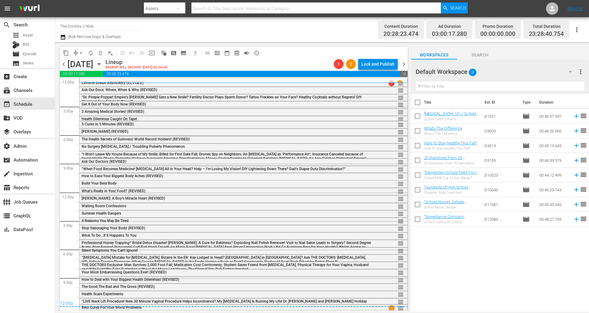
click at [403, 63] on span "chevron_right" at bounding box center [404, 64] width 8 height 8
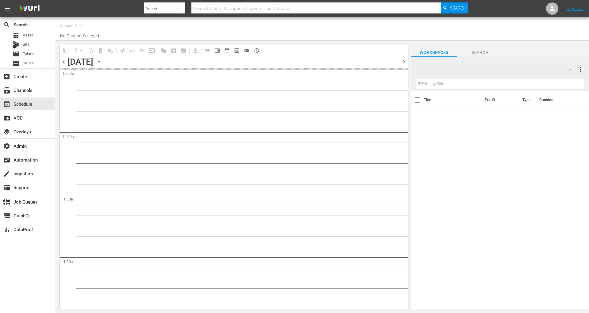
type input "The Doctors (1904)"
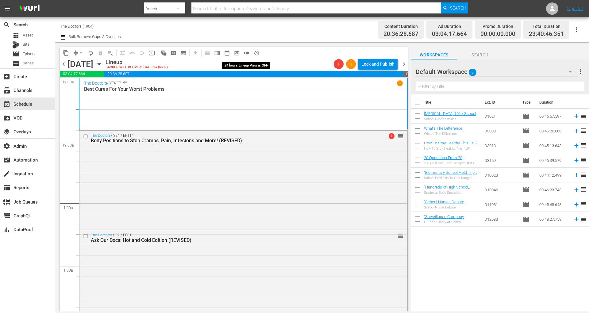
click at [244, 51] on span "toggle_off" at bounding box center [246, 53] width 6 height 6
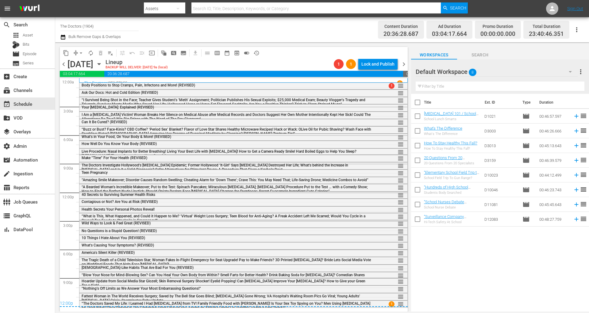
click at [404, 63] on span "chevron_right" at bounding box center [404, 64] width 8 height 8
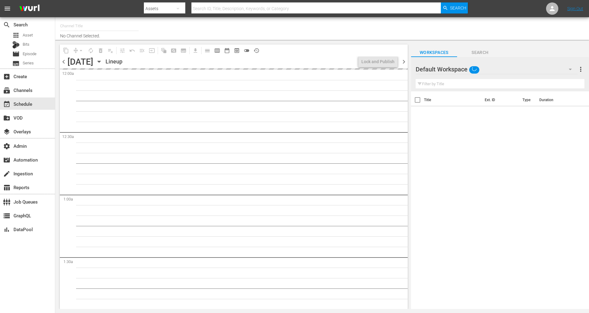
type input "The Doctors (1904)"
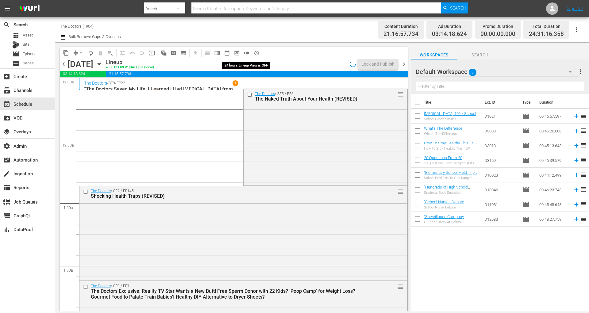
click at [247, 54] on span "toggle_off" at bounding box center [246, 53] width 6 height 6
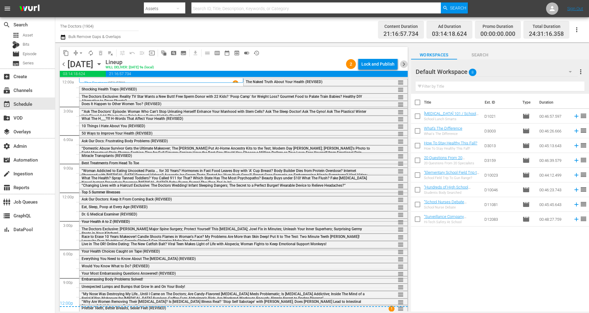
click at [406, 65] on span "chevron_right" at bounding box center [404, 64] width 8 height 8
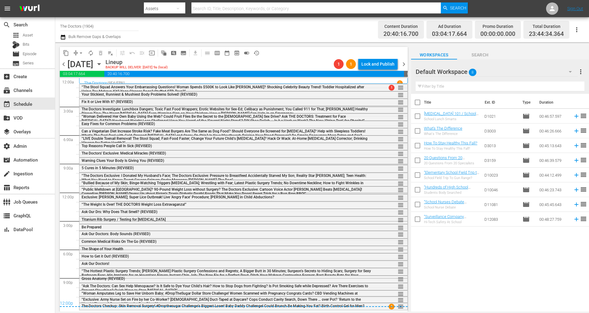
click at [63, 38] on icon "button" at bounding box center [63, 36] width 6 height 7
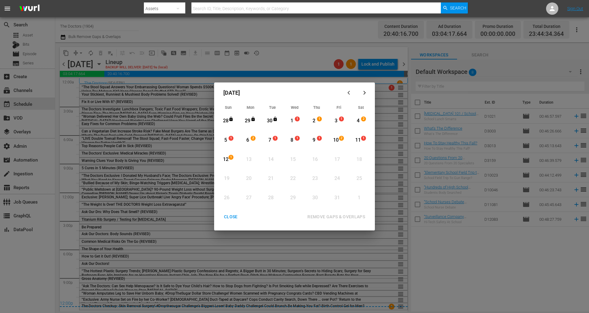
click at [291, 121] on div "1" at bounding box center [292, 120] width 8 height 7
click at [226, 158] on div "12" at bounding box center [226, 159] width 8 height 7
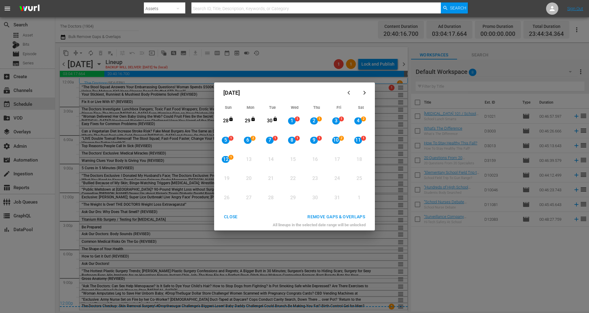
click at [333, 217] on div "REMOVE GAPS & OVERLAPS" at bounding box center [335, 217] width 67 height 8
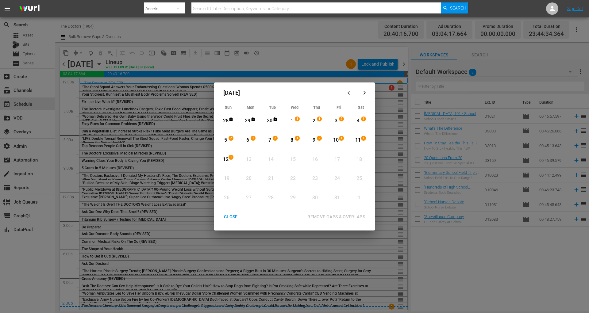
click at [223, 223] on div "CLOSE REMOVE GAPS & OVERLAPS All lineups in the selected date range will be unl…" at bounding box center [294, 220] width 156 height 19
click at [231, 220] on div "CLOSE" at bounding box center [231, 217] width 24 height 8
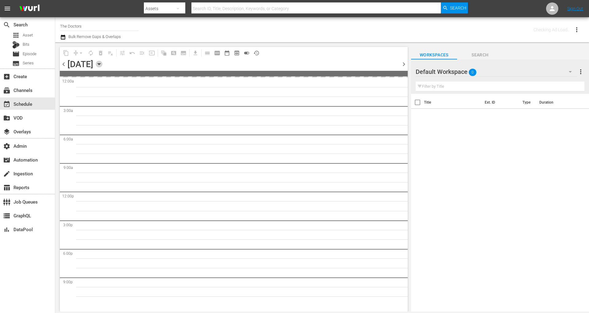
click at [102, 64] on icon "button" at bounding box center [99, 64] width 7 height 7
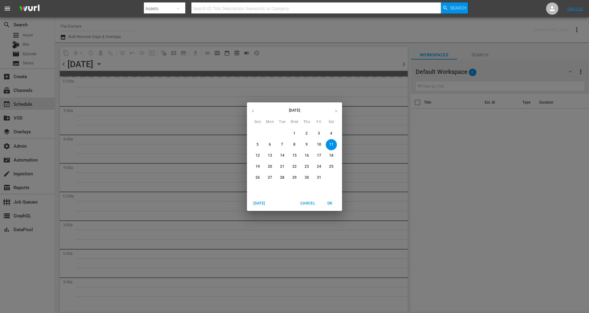
click at [295, 134] on p "1" at bounding box center [294, 133] width 2 height 5
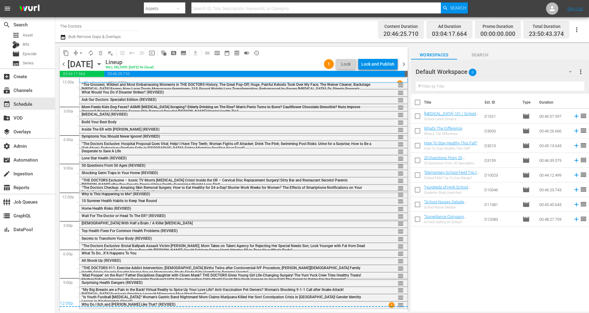
click at [247, 53] on span "toggle_on" at bounding box center [246, 53] width 6 height 6
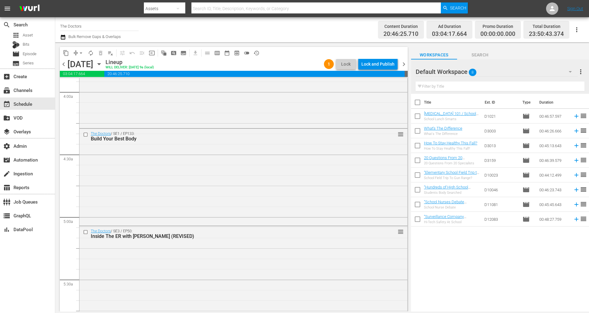
scroll to position [489, 0]
click at [247, 51] on span "toggle_off" at bounding box center [246, 53] width 6 height 6
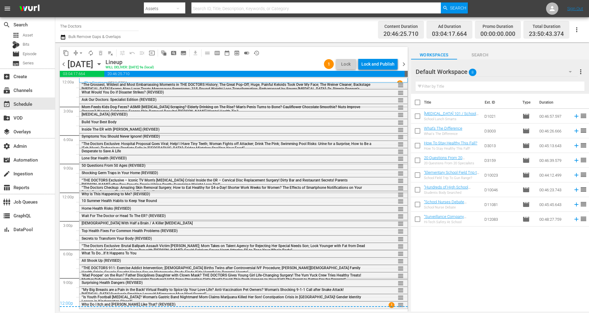
click at [293, 84] on span "“The Grossest, Wildest and Most Embarrassing Moments in THE DOCTORS History; Th…" at bounding box center [226, 88] width 289 height 13
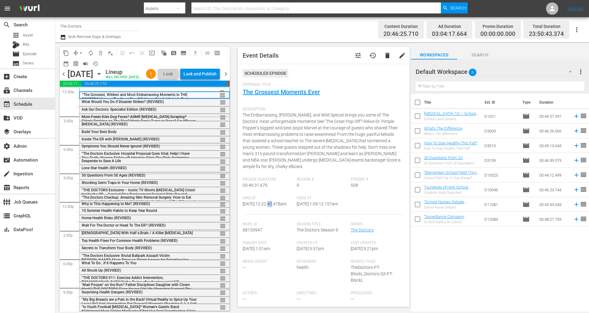
drag, startPoint x: 248, startPoint y: 205, endPoint x: 252, endPoint y: 203, distance: 4.6
click at [252, 203] on span "10/1/25 @ 12:22:40.478am" at bounding box center [265, 203] width 44 height 5
click at [102, 265] on span "What To Do...If It Happens To You" at bounding box center [109, 263] width 55 height 4
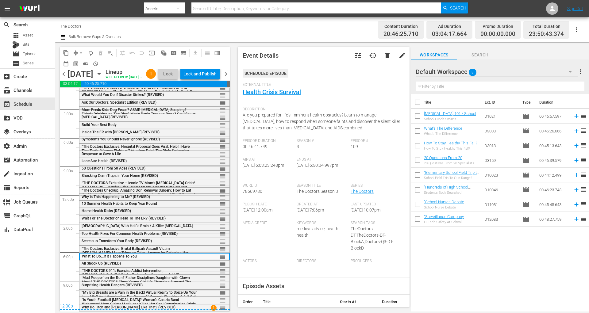
scroll to position [17, 0]
click at [170, 126] on div "Build Your Best Body" at bounding box center [140, 125] width 116 height 4
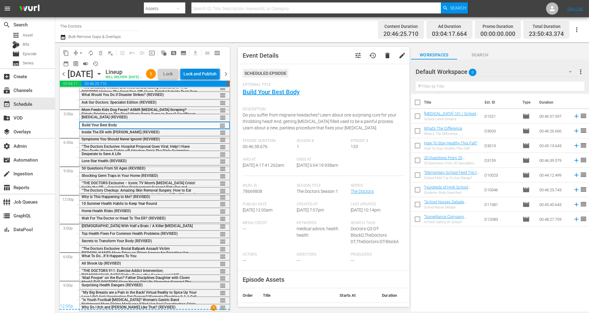
click at [215, 72] on div "Lock and Publish" at bounding box center [199, 73] width 33 height 11
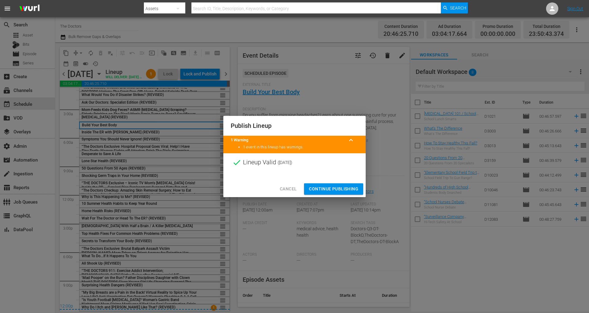
click at [322, 188] on span "Continue Publishing" at bounding box center [333, 189] width 49 height 8
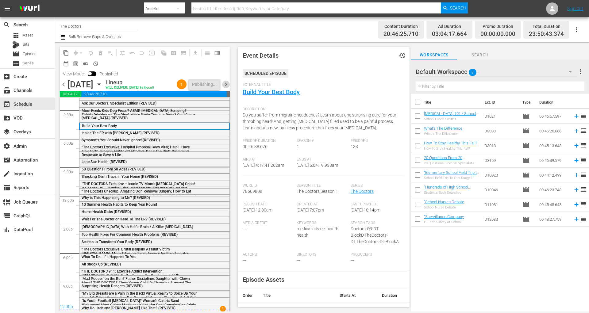
click at [225, 84] on span "chevron_right" at bounding box center [226, 85] width 8 height 8
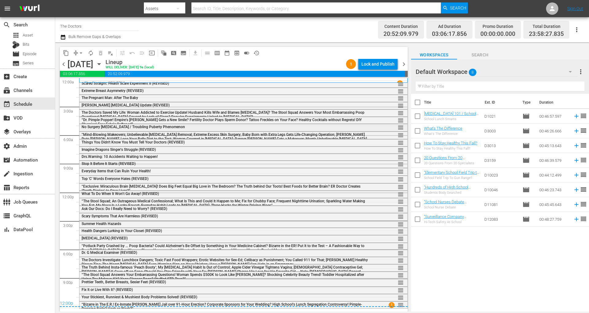
click at [197, 126] on div "No Surgery Nose Job / Troubling Puberty Phenomenon" at bounding box center [227, 127] width 290 height 4
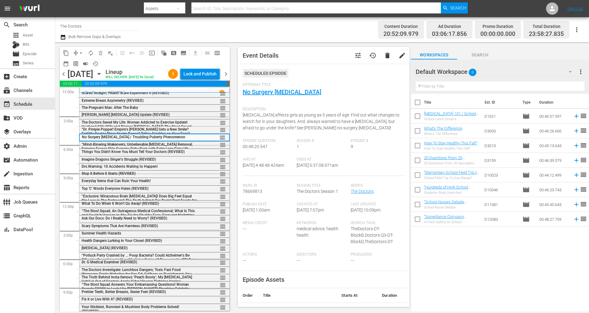
click at [162, 264] on div "Dr. G Medical Examiner (REVISED)" at bounding box center [140, 262] width 116 height 4
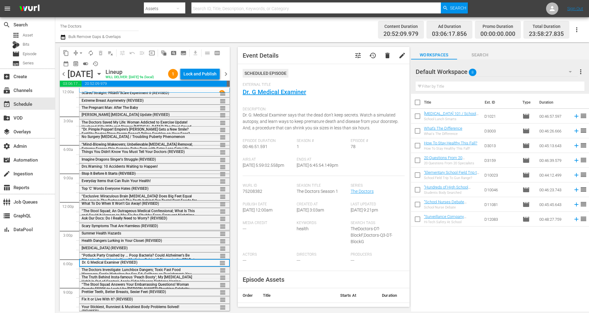
click at [214, 64] on div "content_copy compress arrow_drop_down autorenew_outlined delete_forever_outline…" at bounding box center [145, 58] width 170 height 22
click at [213, 72] on div "Lock and Publish" at bounding box center [199, 73] width 33 height 11
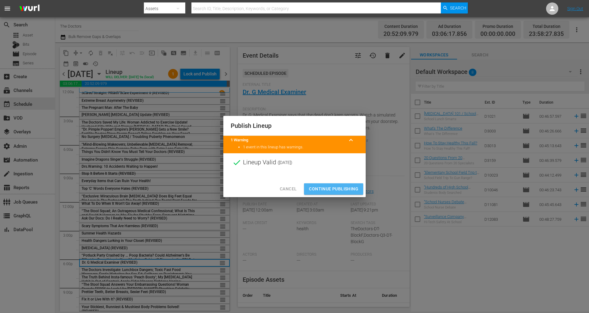
click at [333, 188] on span "Continue Publishing" at bounding box center [333, 189] width 49 height 8
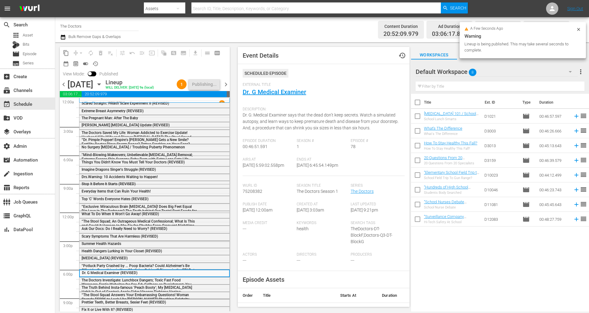
click at [226, 85] on span "chevron_right" at bounding box center [226, 85] width 8 height 8
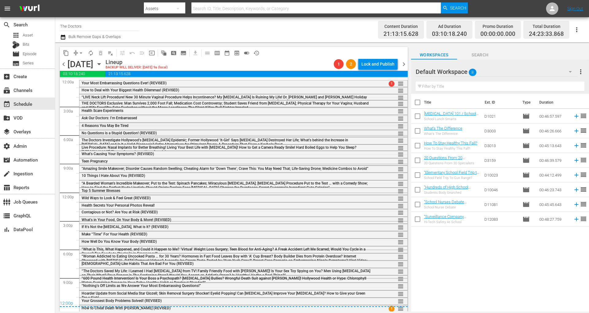
click at [198, 128] on div "4 Reasons You May Be Tired reorder" at bounding box center [243, 126] width 328 height 6
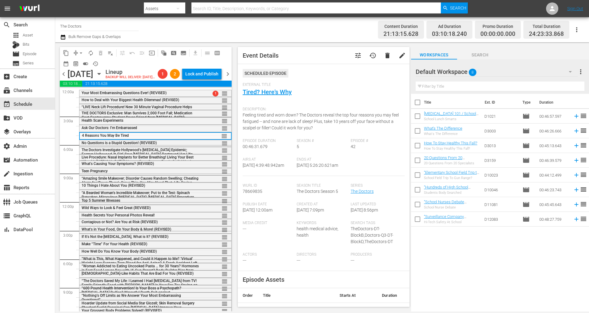
scroll to position [11, 0]
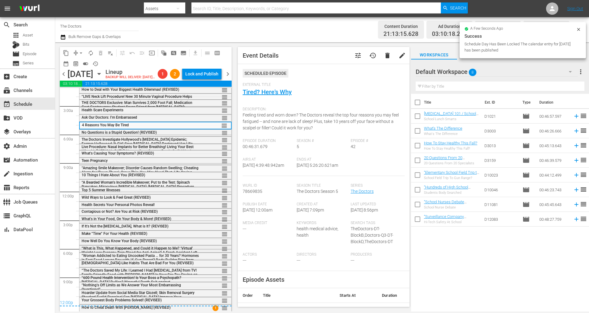
click at [169, 250] on span "“What is This, What Happened, and Could it Happen to Me? ‘Virtual’ Weight Loss …" at bounding box center [140, 254] width 116 height 17
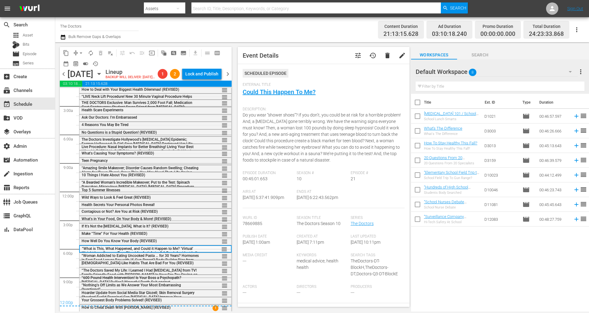
click at [203, 79] on div "Lock and Publish" at bounding box center [201, 73] width 33 height 11
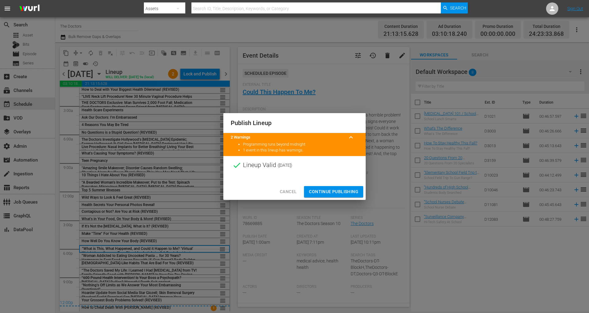
click at [333, 195] on span "Continue Publishing" at bounding box center [333, 192] width 49 height 8
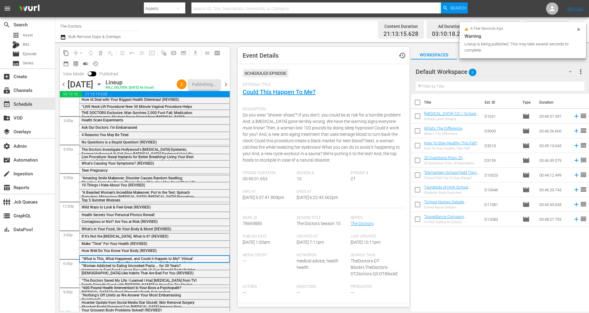
click at [226, 85] on span "chevron_right" at bounding box center [226, 85] width 8 height 8
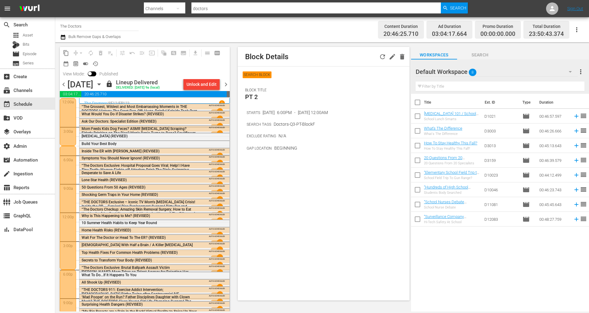
click at [102, 83] on icon "button" at bounding box center [99, 84] width 7 height 7
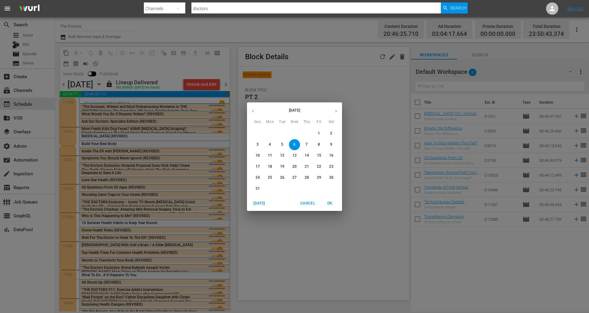
click at [347, 67] on div "[DATE] Sun Mon Tue Wed Thu Fri Sat 27 28 29 30 31 1 2 3 4 5 6 7 8 9 10 11 12 13…" at bounding box center [294, 156] width 589 height 313
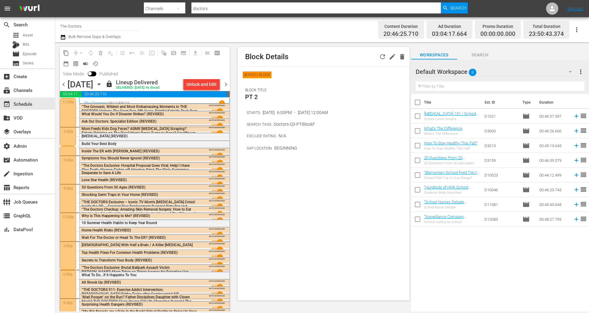
click at [102, 83] on icon "button" at bounding box center [99, 84] width 7 height 7
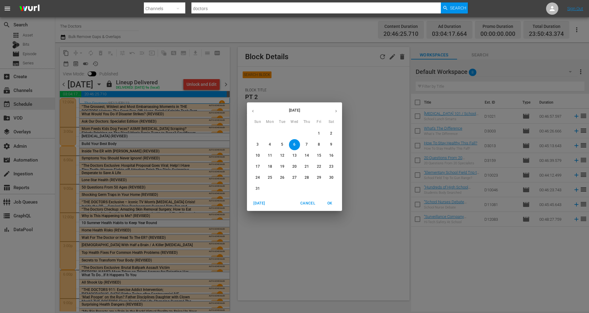
drag, startPoint x: 333, startPoint y: 157, endPoint x: 255, endPoint y: 165, distance: 78.0
click at [255, 165] on div "27 28 29 30 31 1 2 3 4 5 6 7 8 9 10 11 12 13 14 15 16 17 18 19 20 21 22 23 24 2…" at bounding box center [294, 161] width 95 height 66
click at [255, 165] on span "17" at bounding box center [257, 166] width 11 height 5
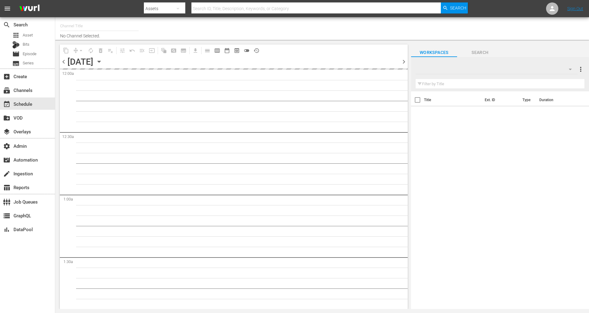
type input "The Doctors (1904)"
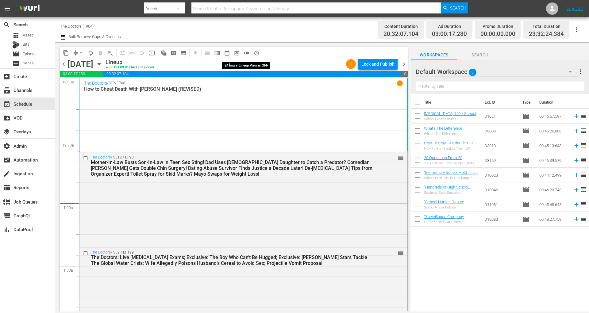
click at [247, 54] on span "toggle_off" at bounding box center [246, 53] width 6 height 6
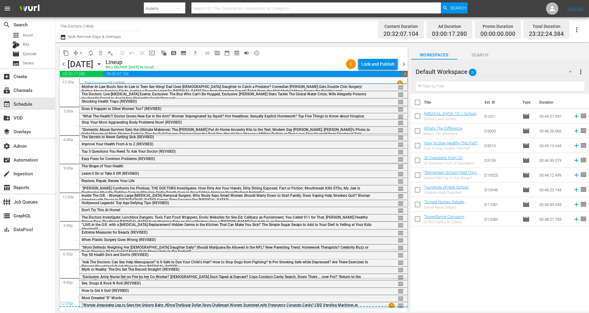
click at [255, 129] on span "“Domestic Abuse Survivor Gets the Ultimate Makeover; The Dahm Triplets Put At-H…" at bounding box center [226, 134] width 288 height 13
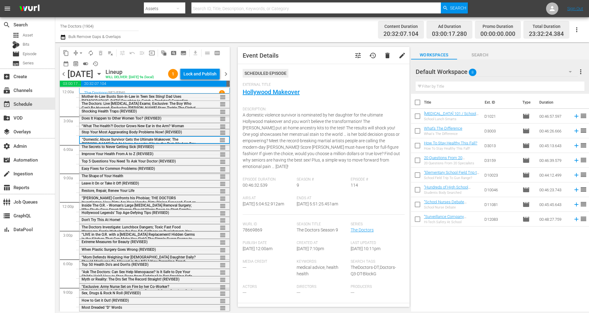
click at [188, 133] on div "Stop Your Most Aggravating Body Problems Now! (REVISED)" at bounding box center [140, 132] width 116 height 4
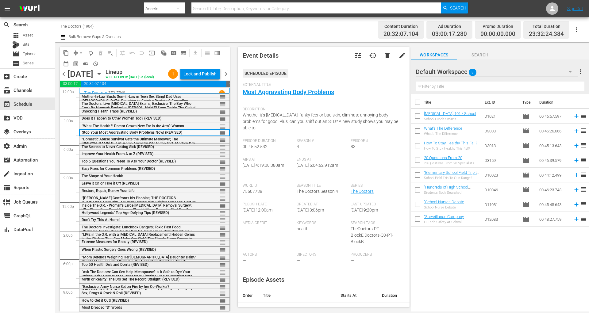
click at [171, 263] on div "Top 50 Health Do's and Don'ts (REVISED)" at bounding box center [140, 264] width 116 height 4
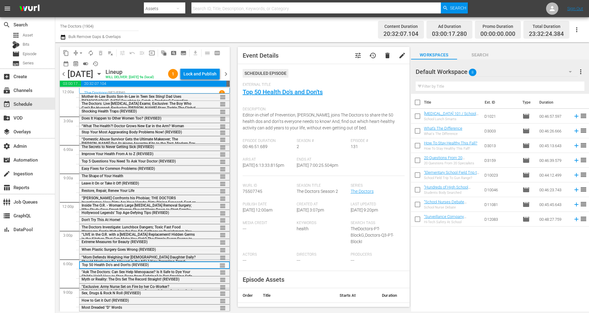
click at [169, 257] on span "“Mom Defends Weighing Her 6 Year-Old Daughter Daily? Should Marijuana Be Allowe…" at bounding box center [139, 263] width 114 height 17
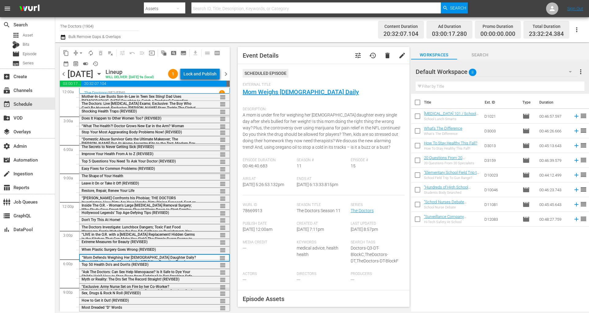
click at [204, 78] on div "Lock and Publish" at bounding box center [199, 73] width 33 height 11
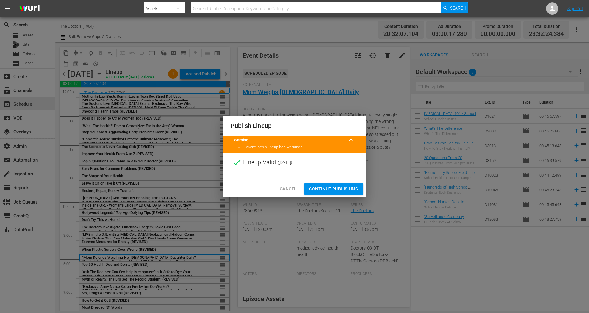
click at [354, 187] on span "Continue Publishing" at bounding box center [333, 189] width 49 height 8
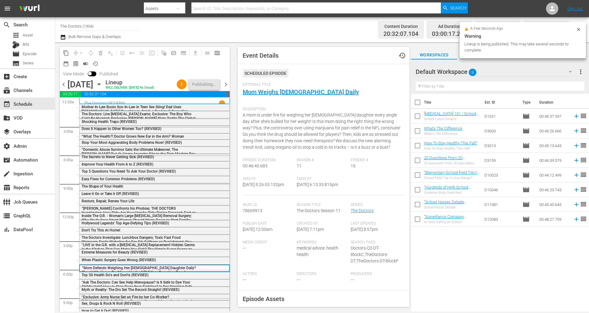
click at [227, 85] on span "chevron_right" at bounding box center [226, 85] width 8 height 8
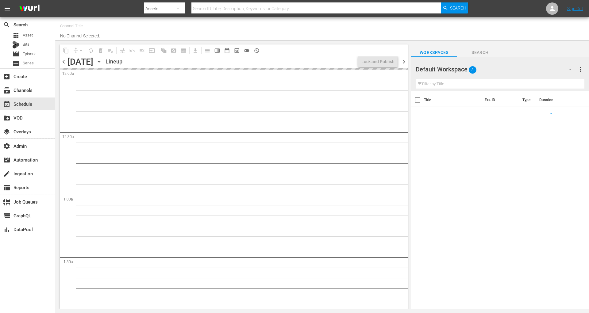
type input "The Doctors (1904)"
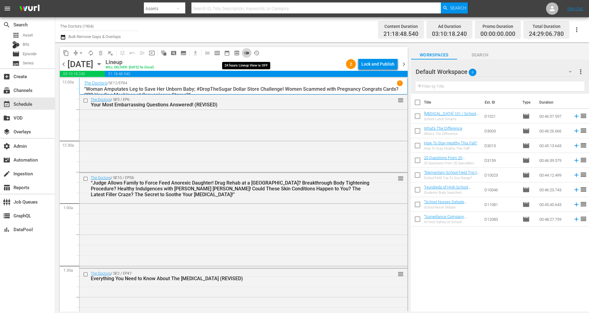
click at [248, 56] on button "toggle_off" at bounding box center [247, 53] width 10 height 10
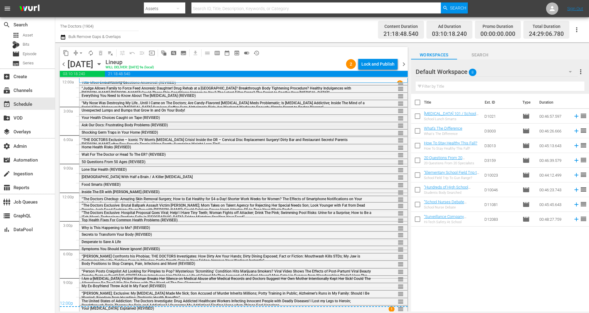
click at [195, 125] on div "Ask Our Docs: Frustrating Body Problems (REVISED)" at bounding box center [227, 125] width 290 height 4
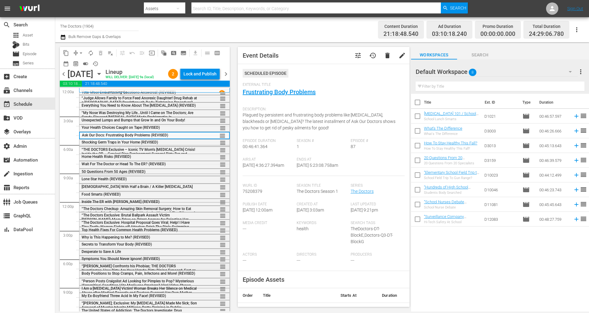
click at [161, 264] on span "“[PERSON_NAME] Confronts his Phobias; THE DOCTORS Investigates: How Dirty Are Y…" at bounding box center [139, 274] width 115 height 21
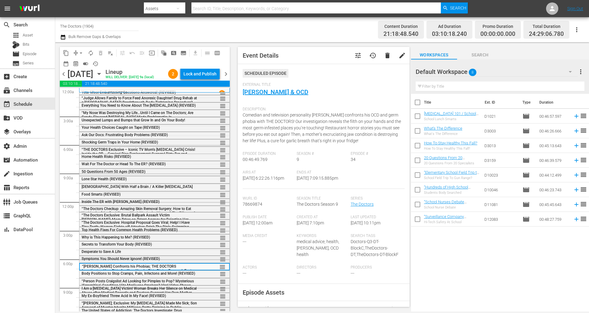
click at [161, 260] on div "Symptoms You Should Never Ignore! (REVISED)" at bounding box center [140, 259] width 116 height 4
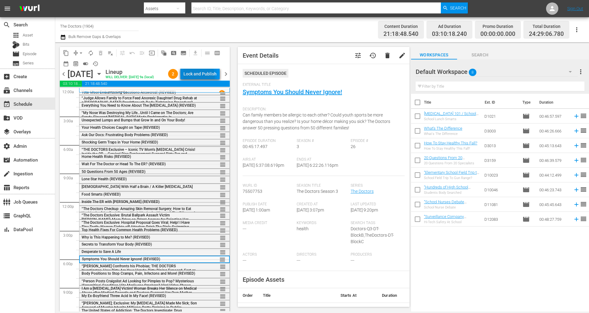
click at [192, 77] on div "Lock and Publish" at bounding box center [199, 73] width 33 height 11
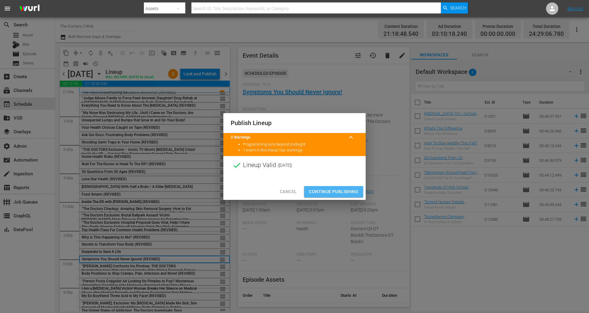
click at [315, 193] on span "Continue Publishing" at bounding box center [333, 192] width 49 height 8
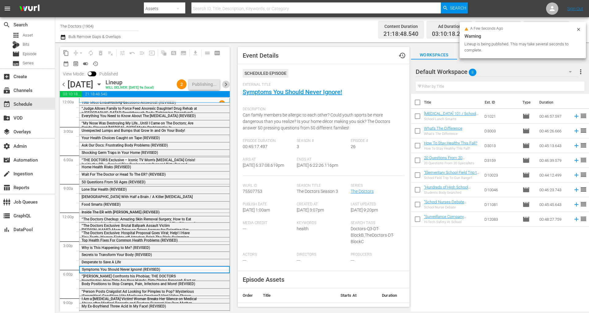
click at [224, 83] on span "chevron_right" at bounding box center [226, 85] width 8 height 8
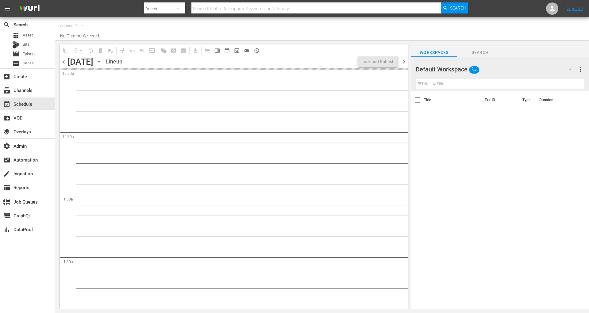
type input "The Doctors (1904)"
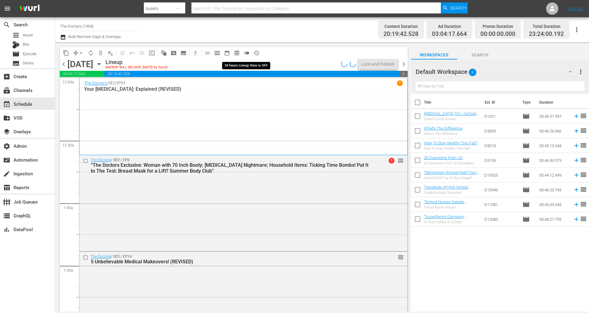
click at [247, 52] on span "toggle_off" at bounding box center [246, 53] width 6 height 6
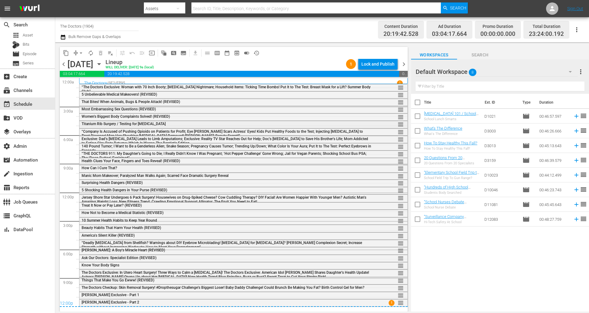
click at [168, 123] on div "Titanium Rib Surgery / Testing for [MEDICAL_DATA]" at bounding box center [227, 124] width 290 height 4
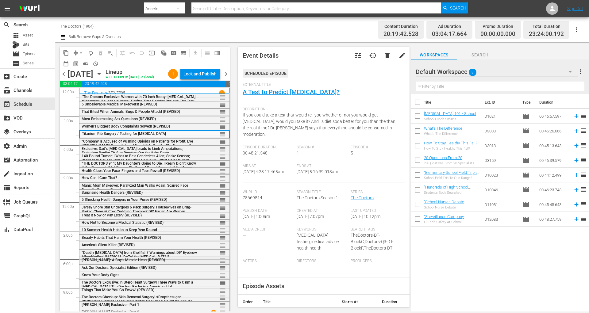
click at [147, 261] on span "Shemar Moore: A Boy's Miracle Heart (REVISED)" at bounding box center [123, 260] width 83 height 4
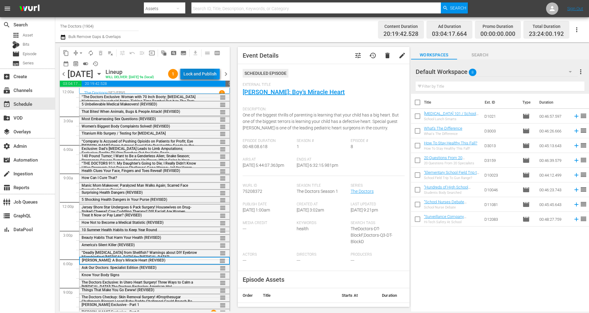
click at [197, 72] on div "Lock and Publish" at bounding box center [199, 73] width 33 height 11
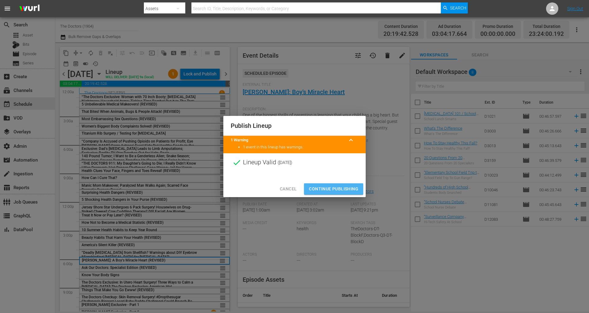
click at [322, 188] on span "Continue Publishing" at bounding box center [333, 189] width 49 height 8
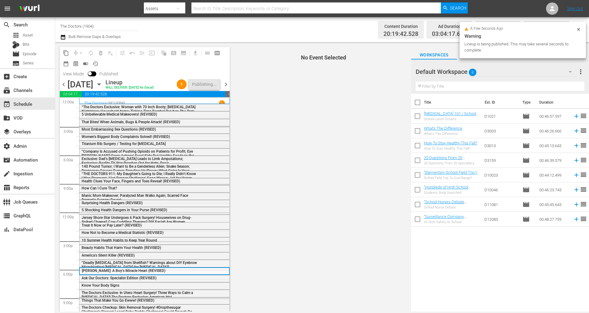
click at [225, 87] on span "chevron_right" at bounding box center [226, 85] width 8 height 8
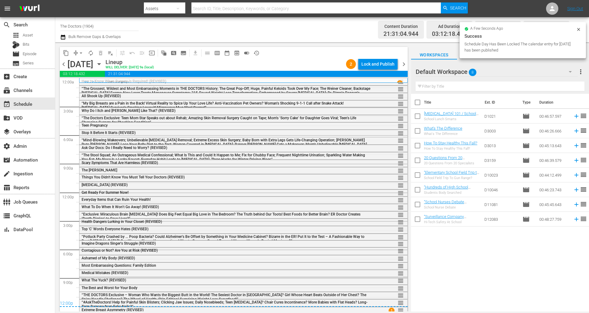
click at [152, 130] on div "Stop It Before It Starts (REVISED)" at bounding box center [227, 132] width 290 height 5
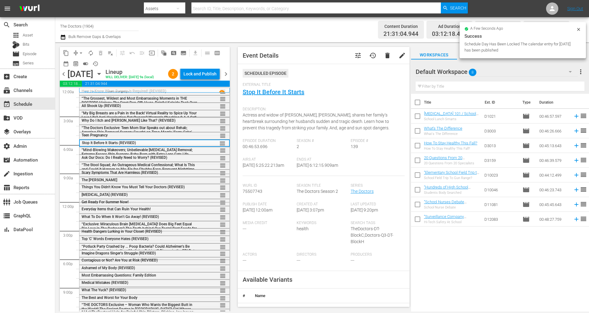
click at [144, 133] on div "Teen Pregnancy" at bounding box center [140, 135] width 116 height 4
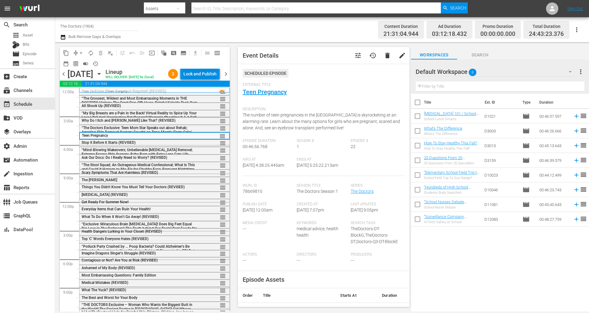
click at [194, 71] on div "Lock and Publish" at bounding box center [199, 73] width 33 height 11
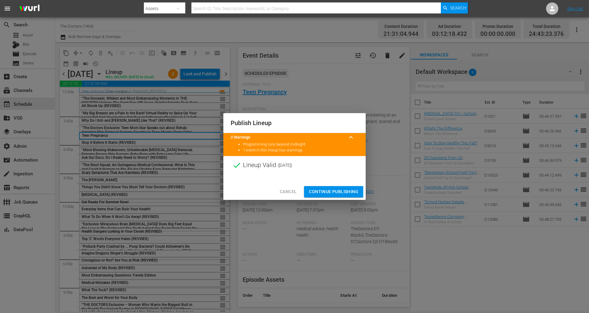
click at [294, 191] on span "Cancel" at bounding box center [288, 192] width 17 height 8
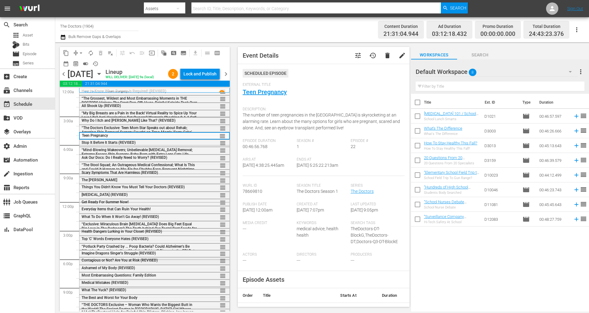
click at [159, 262] on div "Contagious or Not? Are You at Risk (REVISED) reorder" at bounding box center [154, 261] width 150 height 6
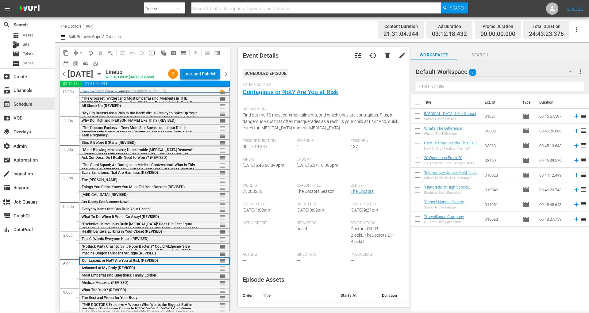
click at [193, 75] on div "Lock and Publish" at bounding box center [199, 73] width 33 height 11
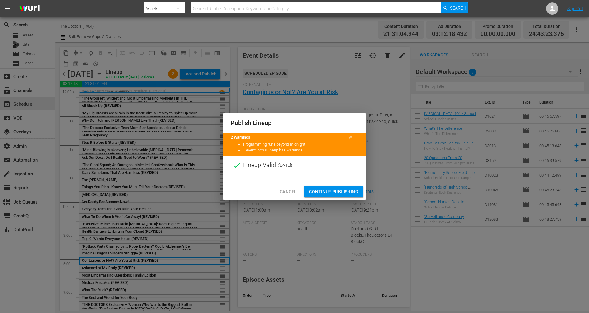
click at [337, 195] on span "Continue Publishing" at bounding box center [333, 192] width 49 height 8
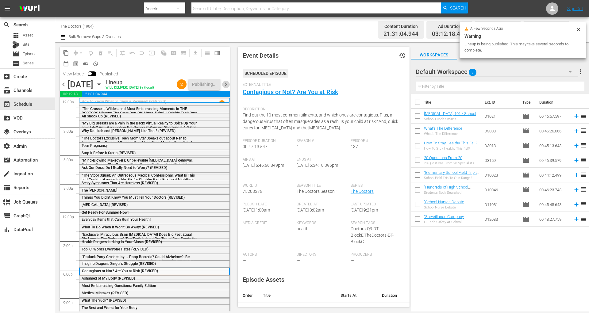
click at [227, 86] on span "chevron_right" at bounding box center [226, 85] width 8 height 8
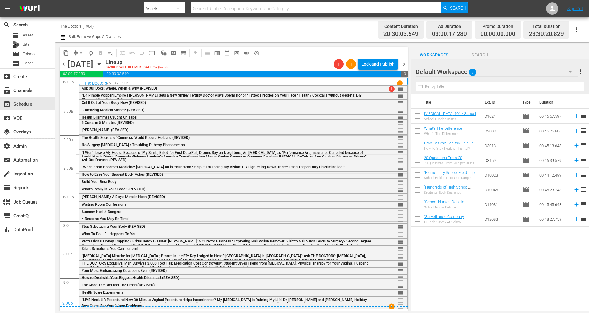
click at [209, 122] on div "5 Cures in 5 Minutes (REVISED)" at bounding box center [227, 123] width 290 height 4
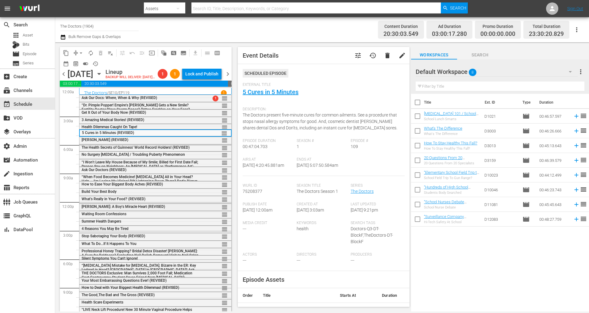
scroll to position [17, 0]
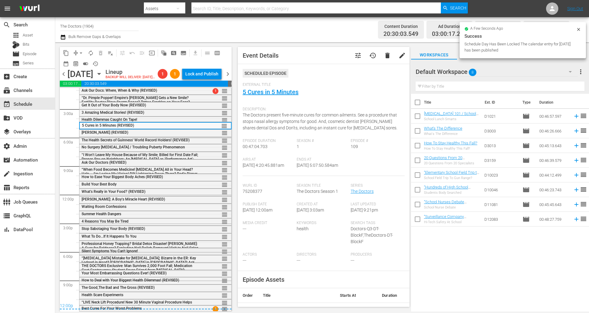
click at [157, 251] on div "Silent Symptoms You Can't Ignore!" at bounding box center [140, 251] width 117 height 4
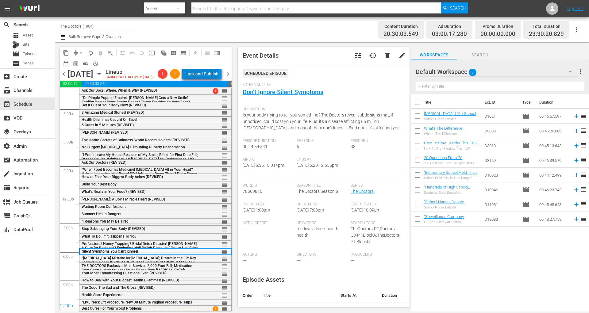
click at [209, 71] on div "Lock and Publish" at bounding box center [201, 73] width 33 height 11
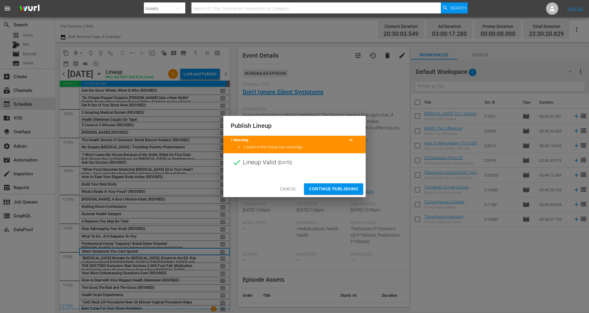
click at [349, 185] on span "Continue Publishing" at bounding box center [333, 189] width 49 height 8
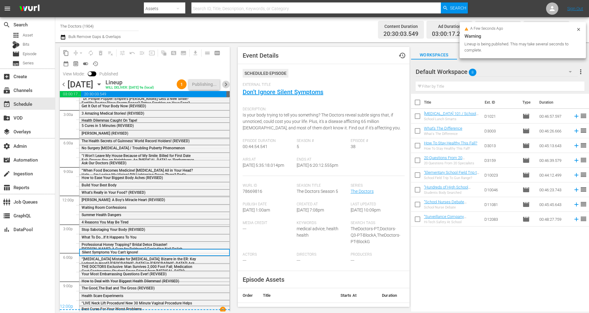
click at [228, 83] on span "chevron_right" at bounding box center [226, 85] width 8 height 8
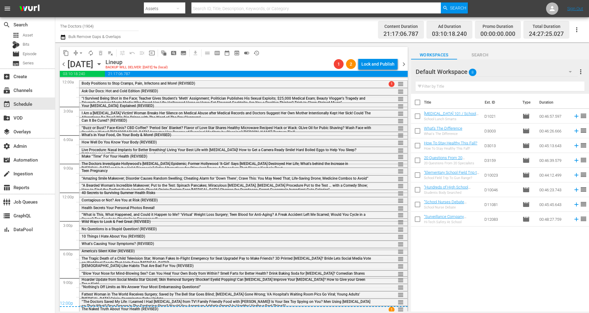
click at [219, 127] on span "“Buzz or Bust? Face-Kinis? CBD Coffee? ‘Period Sex’ Blanket? Flavor of Love Sta…" at bounding box center [226, 130] width 289 height 9
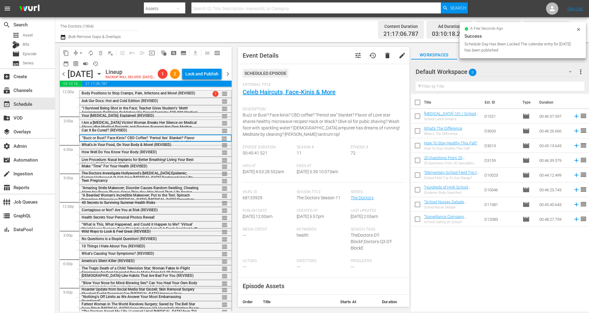
click at [131, 263] on span "America's Silent Killer (REVISED)" at bounding box center [108, 261] width 53 height 4
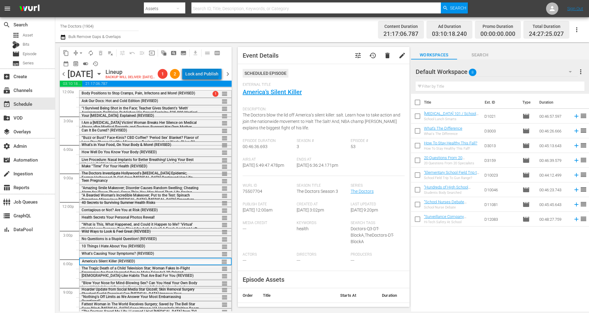
click at [207, 71] on div "Lock and Publish" at bounding box center [201, 73] width 33 height 11
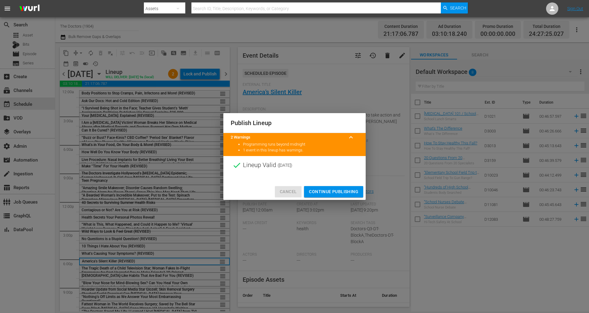
click at [288, 193] on span "Cancel" at bounding box center [288, 192] width 17 height 8
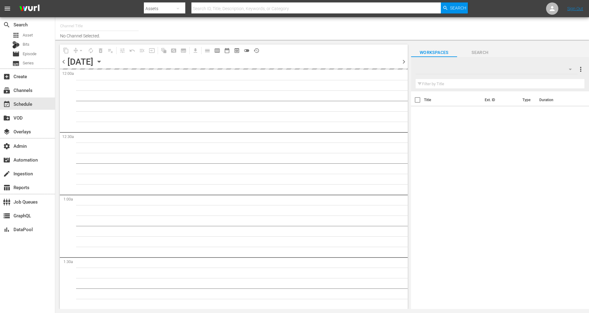
type input "The Doctors (1904)"
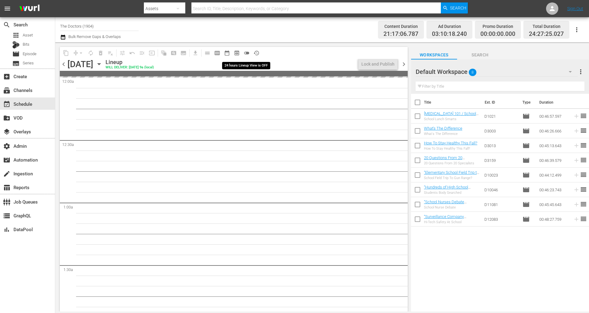
click at [247, 52] on span "toggle_off" at bounding box center [246, 53] width 6 height 6
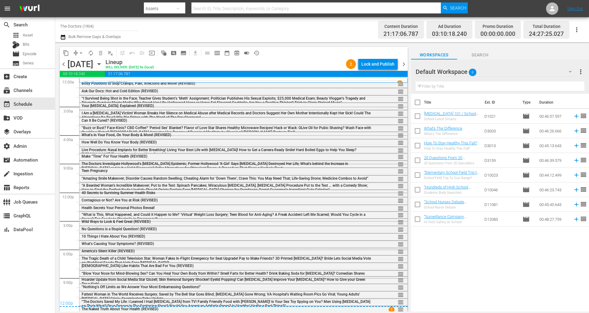
click at [389, 59] on div "Lock and Publish" at bounding box center [377, 64] width 33 height 11
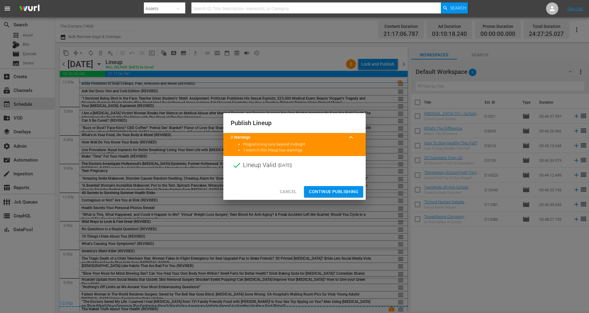
click at [344, 193] on span "Continue Publishing" at bounding box center [333, 192] width 49 height 8
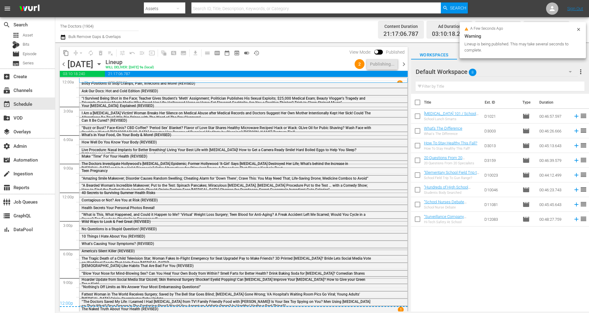
click at [404, 64] on span "chevron_right" at bounding box center [404, 64] width 8 height 8
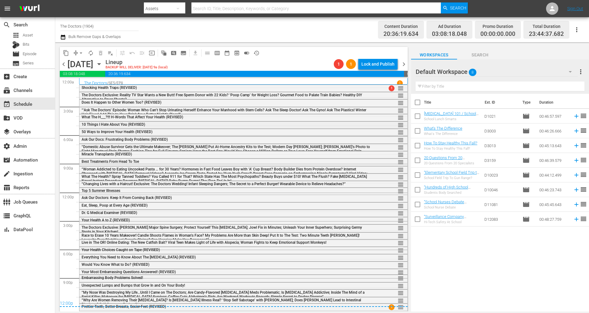
click at [154, 125] on div "10 Things I Hate About You (REVISED)" at bounding box center [227, 124] width 290 height 4
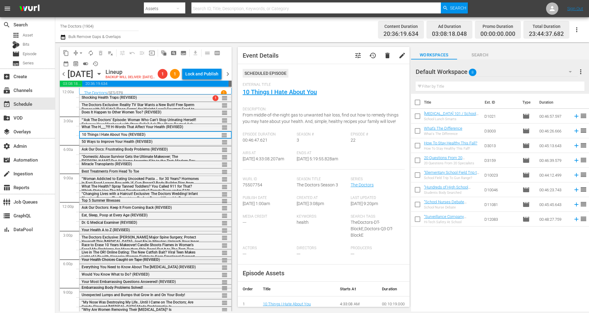
click at [124, 262] on span "Your Health Choices Caught on Tape (REVISED)" at bounding box center [121, 260] width 78 height 4
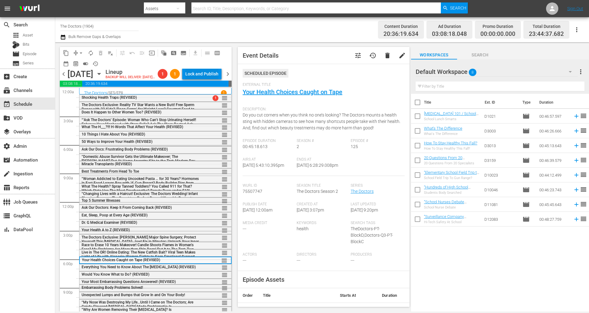
click at [215, 74] on div "Lock and Publish" at bounding box center [201, 73] width 33 height 11
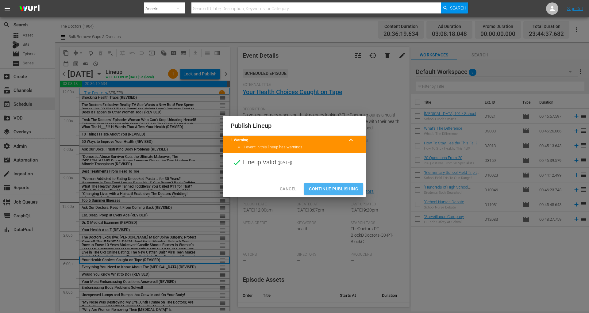
click at [314, 193] on button "Continue Publishing" at bounding box center [333, 188] width 59 height 11
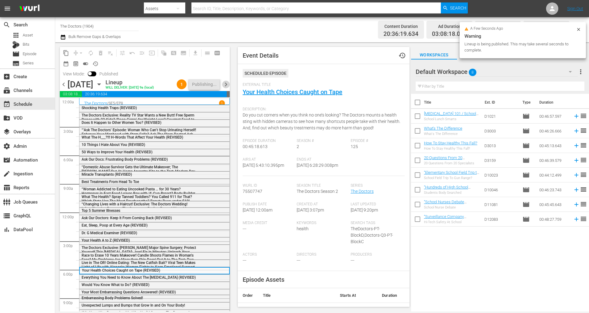
click at [227, 82] on span "chevron_right" at bounding box center [226, 85] width 8 height 8
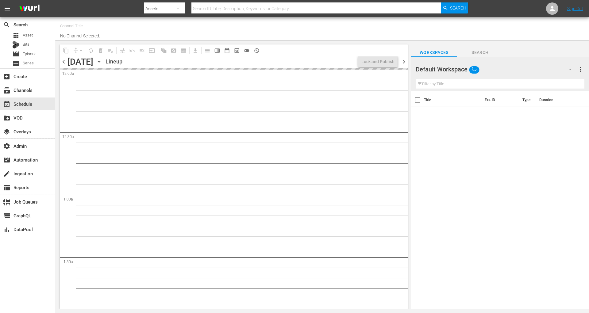
type input "The Doctors (1904)"
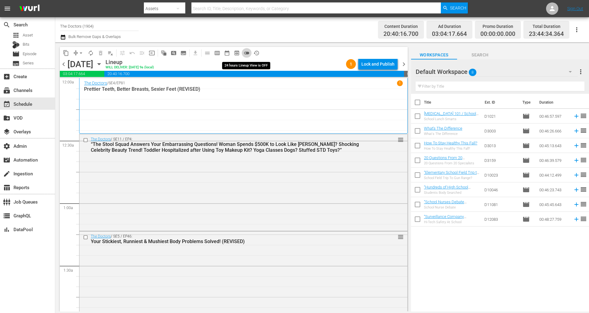
click at [245, 52] on span "toggle_off" at bounding box center [246, 53] width 6 height 6
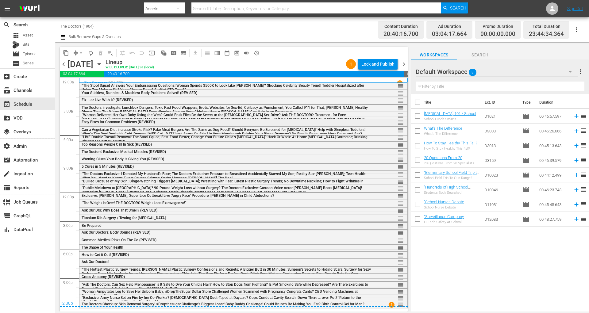
click at [144, 121] on span "Easy Fixes for Common Problems (REVISED)" at bounding box center [118, 122] width 73 height 4
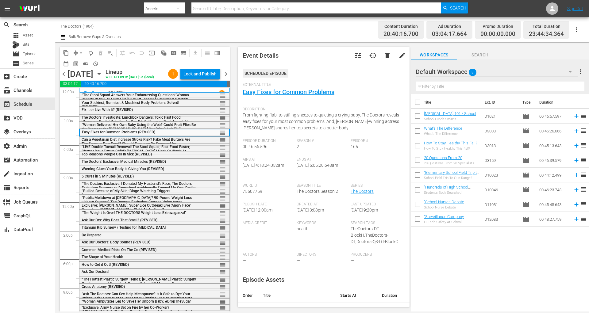
click at [113, 252] on span "Common Medical Risks On The Go (REVISED)" at bounding box center [119, 250] width 75 height 4
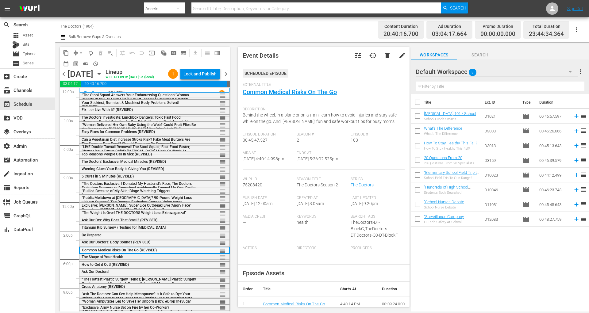
click at [110, 259] on span "The Shape of Your Health" at bounding box center [103, 257] width 42 height 4
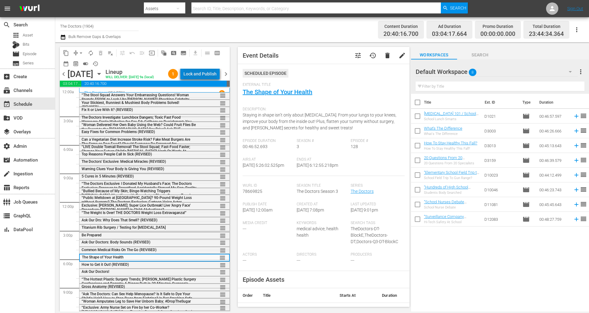
click at [210, 74] on div "Lock and Publish" at bounding box center [199, 73] width 33 height 11
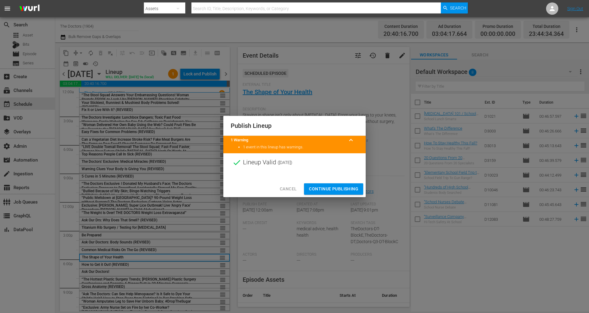
click at [327, 190] on span "Continue Publishing" at bounding box center [333, 189] width 49 height 8
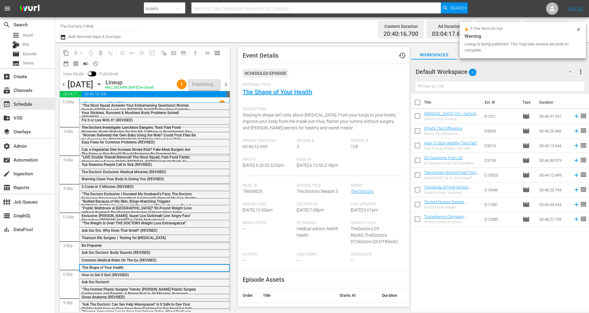
click at [63, 84] on span "chevron_left" at bounding box center [64, 85] width 8 height 8
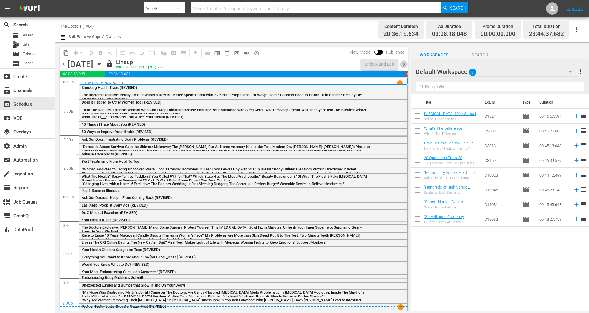
click at [402, 64] on span "chevron_right" at bounding box center [404, 64] width 8 height 8
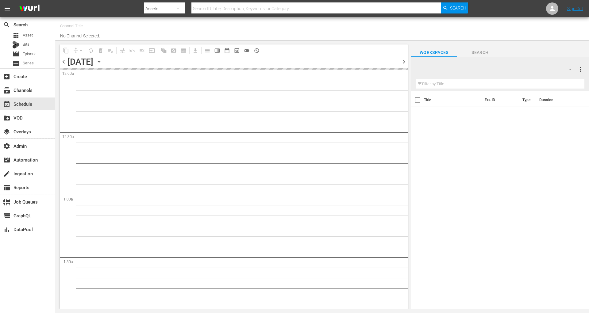
type input "The Doctors (1904)"
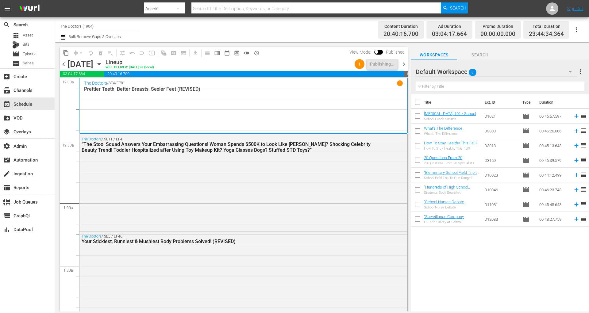
click at [404, 63] on span "chevron_right" at bounding box center [404, 64] width 8 height 8
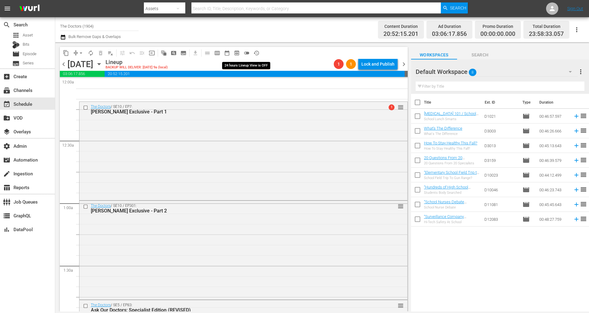
click at [247, 52] on span "toggle_off" at bounding box center [246, 53] width 6 height 6
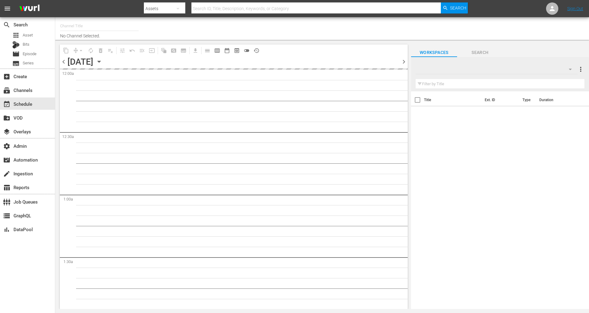
type input "The Doctors (1904)"
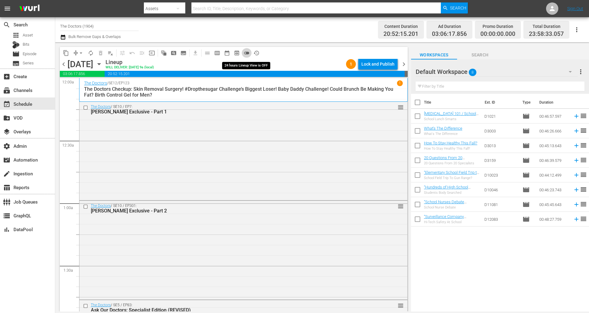
click at [246, 52] on span "toggle_off" at bounding box center [246, 53] width 6 height 6
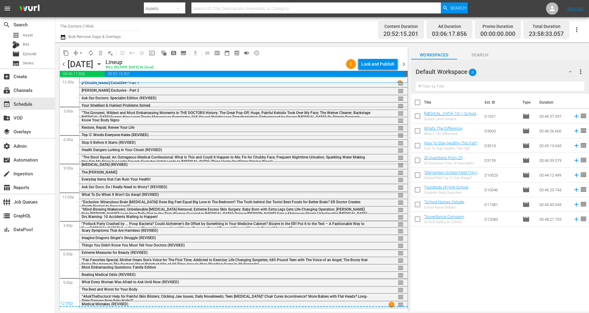
click at [201, 128] on div "Restore, Repair, Renew Your Life" at bounding box center [227, 127] width 290 height 4
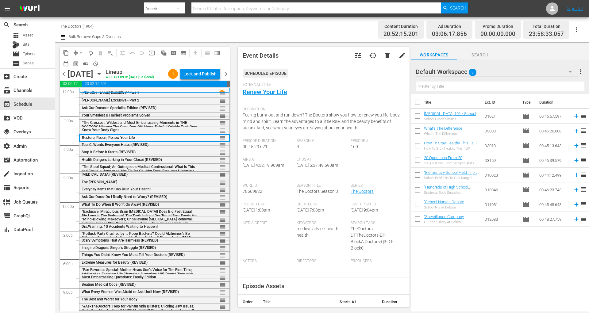
scroll to position [6, 0]
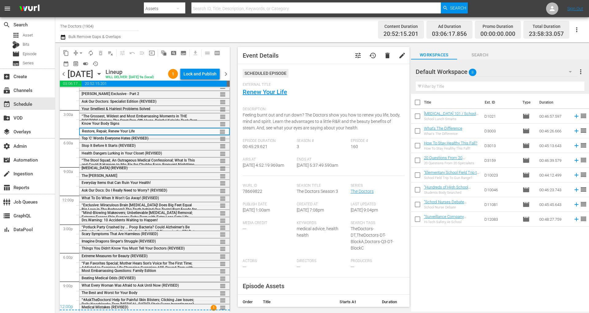
click at [132, 258] on div "Extreme Measures for Beauty (REVISED) reorder" at bounding box center [154, 256] width 150 height 6
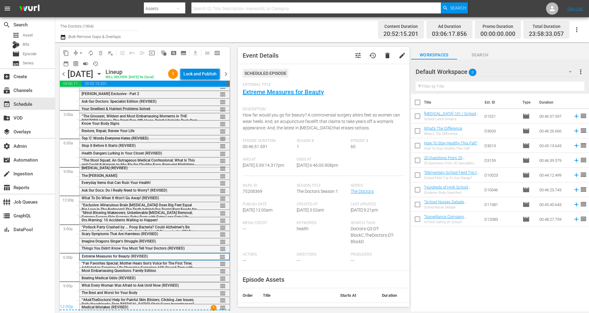
click at [197, 71] on div "Lock and Publish" at bounding box center [199, 73] width 33 height 11
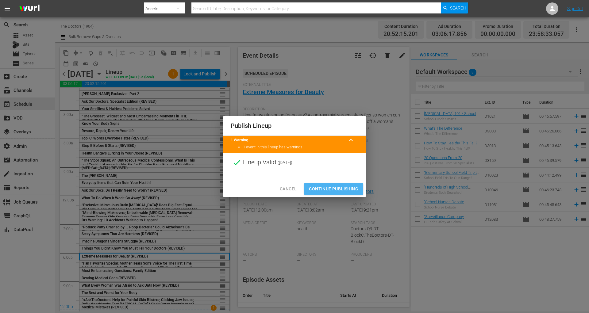
click at [334, 188] on span "Continue Publishing" at bounding box center [333, 189] width 49 height 8
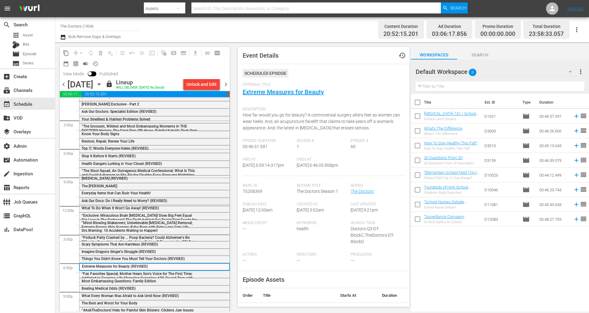
scroll to position [17, 0]
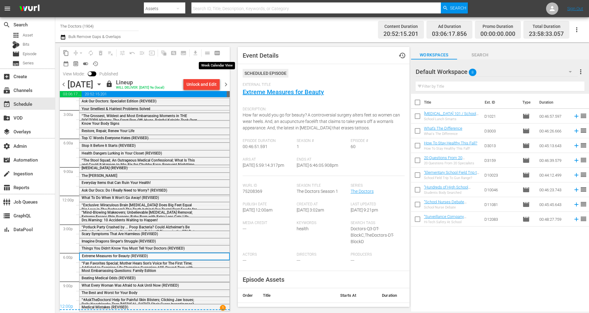
click at [216, 53] on span "calendar_view_week_outlined" at bounding box center [217, 53] width 6 height 6
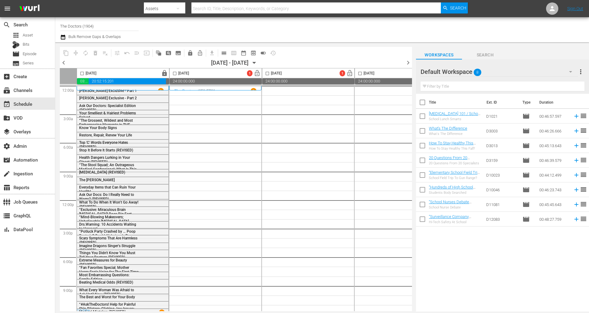
click at [65, 61] on span "chevron_left" at bounding box center [64, 63] width 8 height 8
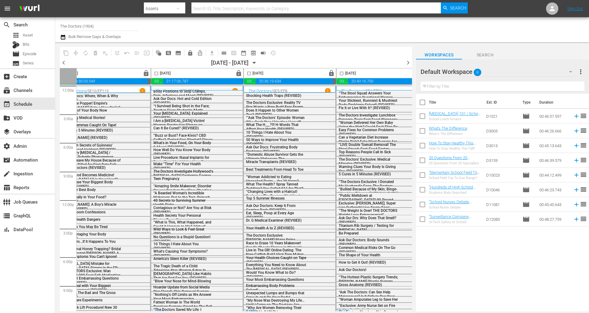
scroll to position [0, 314]
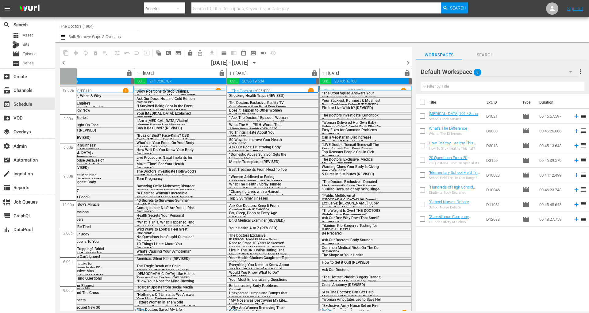
click at [61, 65] on span "chevron_left" at bounding box center [64, 63] width 8 height 8
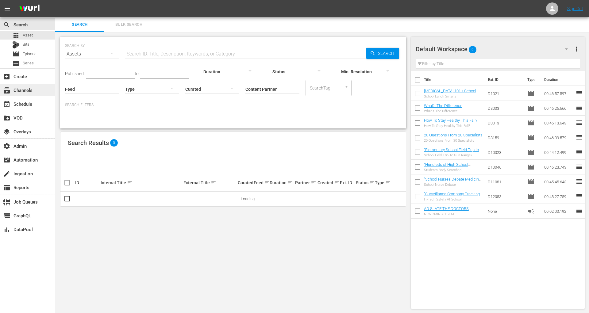
click at [40, 92] on div "subscriptions Channels" at bounding box center [27, 90] width 55 height 12
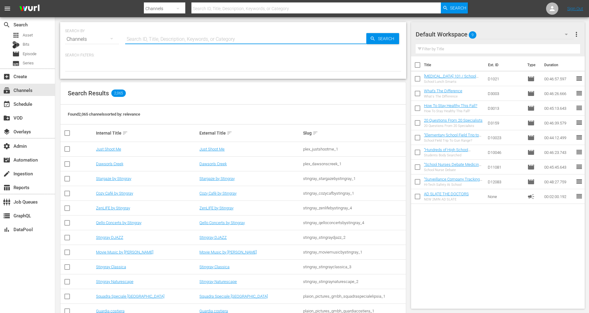
click at [164, 37] on input "text" at bounding box center [245, 39] width 241 height 15
type input "tvone"
